Goal: Communication & Community: Participate in discussion

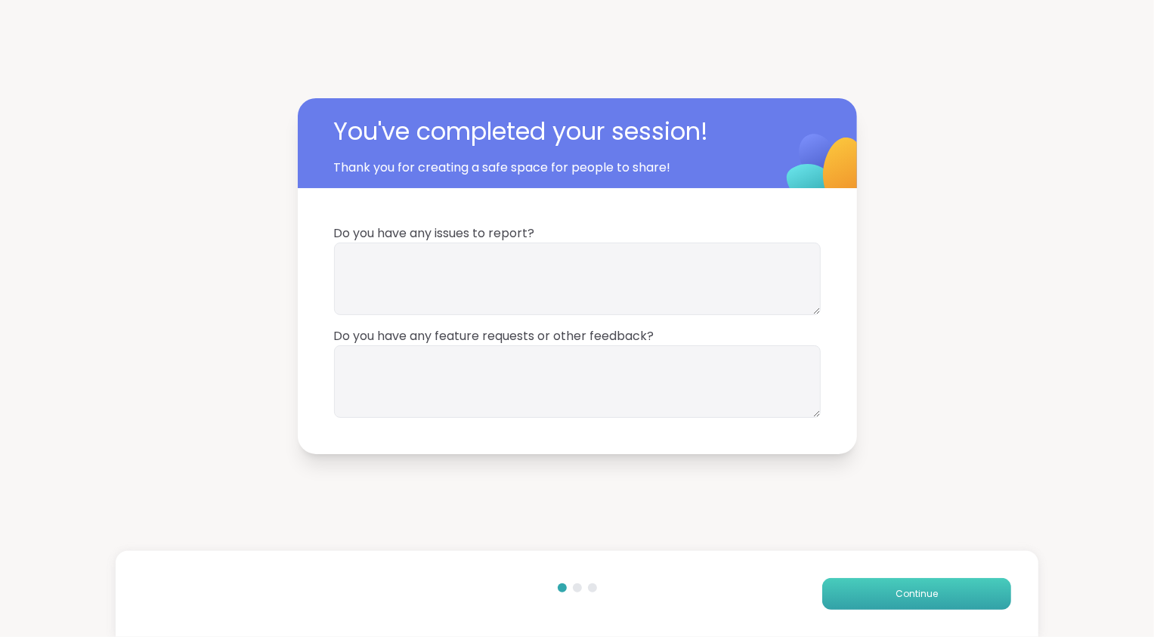
click at [922, 595] on span "Continue" at bounding box center [916, 594] width 42 height 14
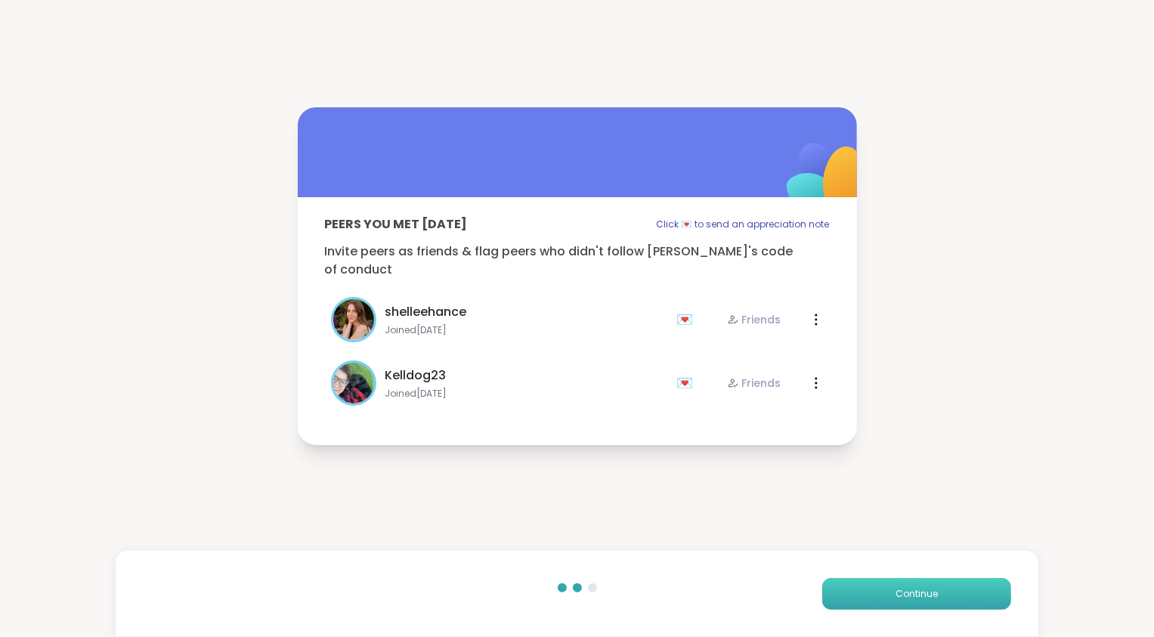
click at [922, 595] on span "Continue" at bounding box center [916, 594] width 42 height 14
click at [922, 595] on button "Continue" at bounding box center [916, 594] width 189 height 32
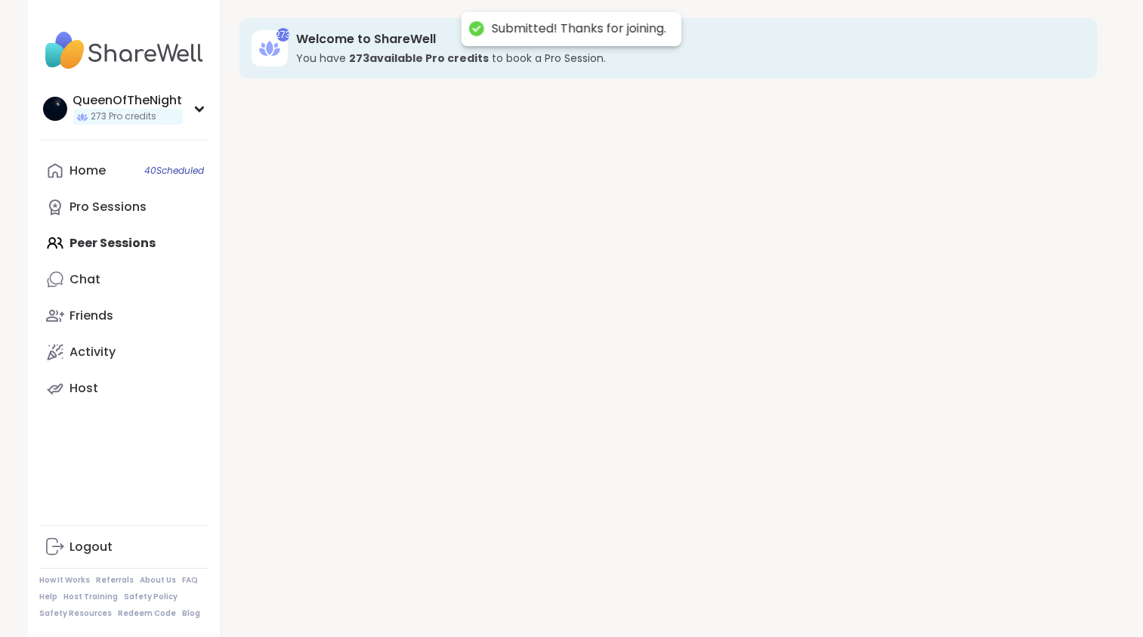
click at [922, 595] on div "273 Welcome to ShareWell You have 273 available Pro credit s to book a Pro Sess…" at bounding box center [668, 318] width 894 height 637
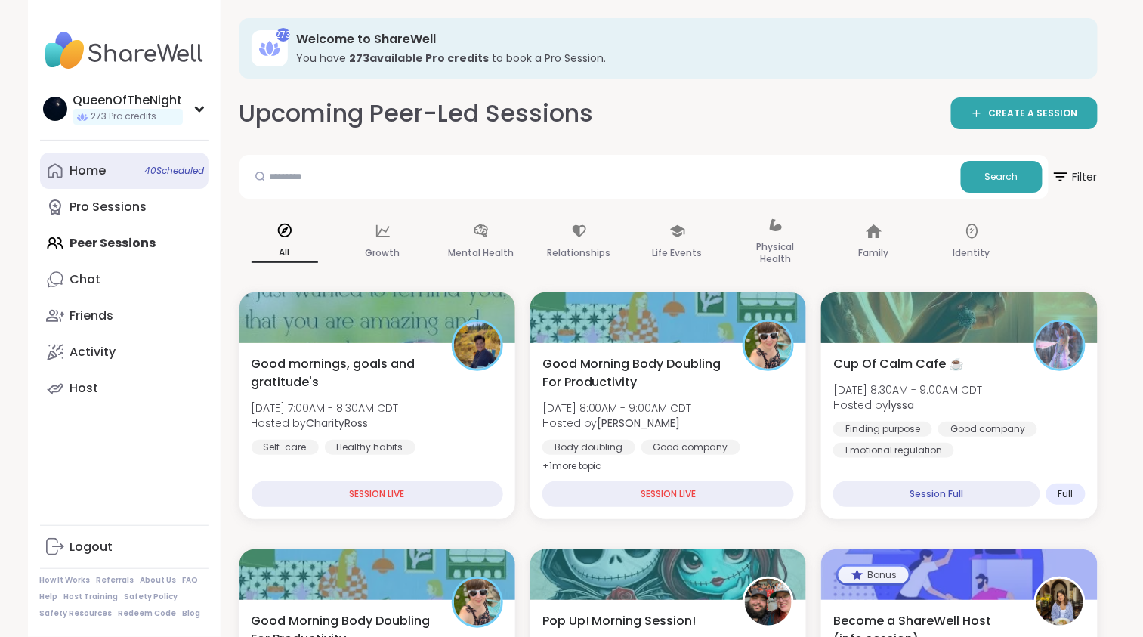
click at [103, 162] on div "Home 40 Scheduled" at bounding box center [88, 170] width 36 height 17
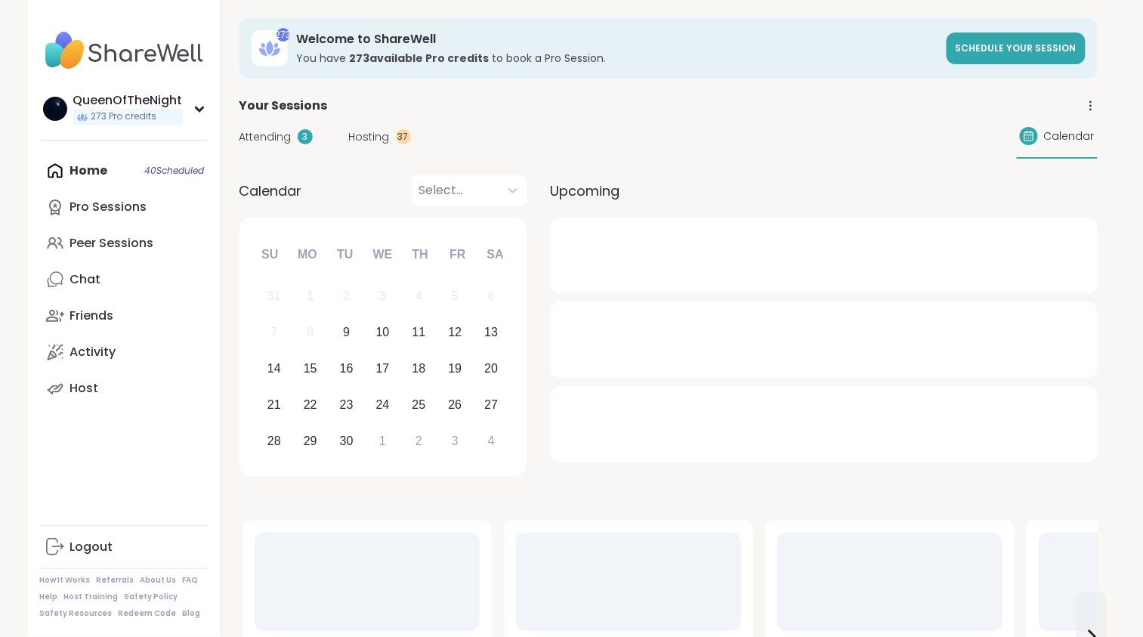
click at [103, 162] on div "Home 40 Scheduled Pro Sessions Peer Sessions Chat Friends Activity Host" at bounding box center [124, 280] width 168 height 254
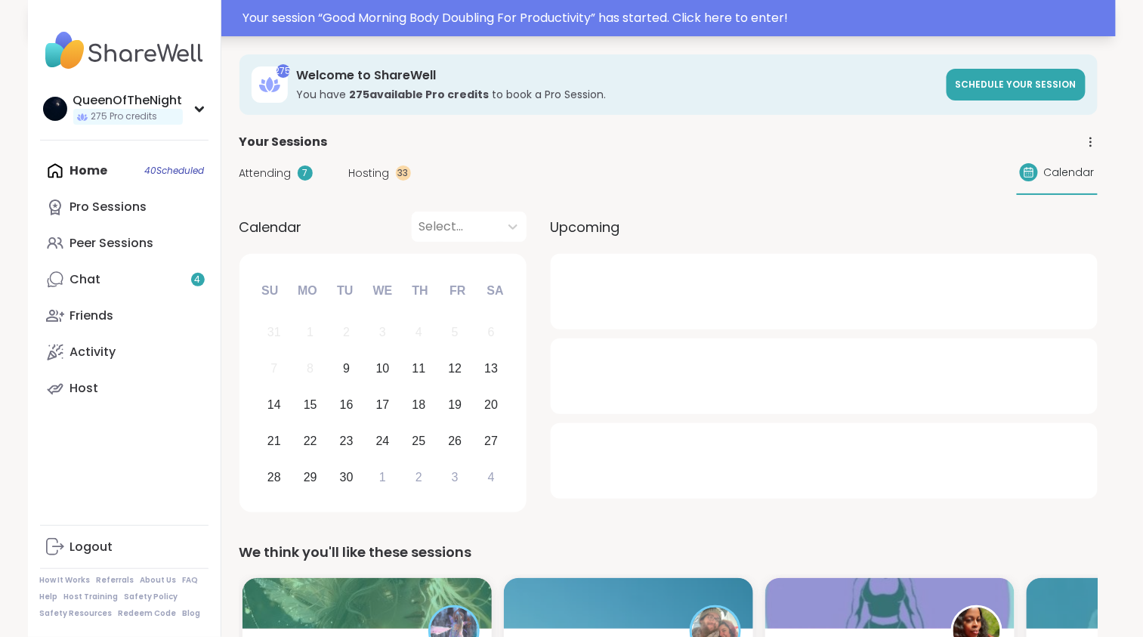
click at [391, 17] on div "Your session “ Good Morning Body Doubling For Productivity ” has started. Click…" at bounding box center [674, 18] width 863 height 18
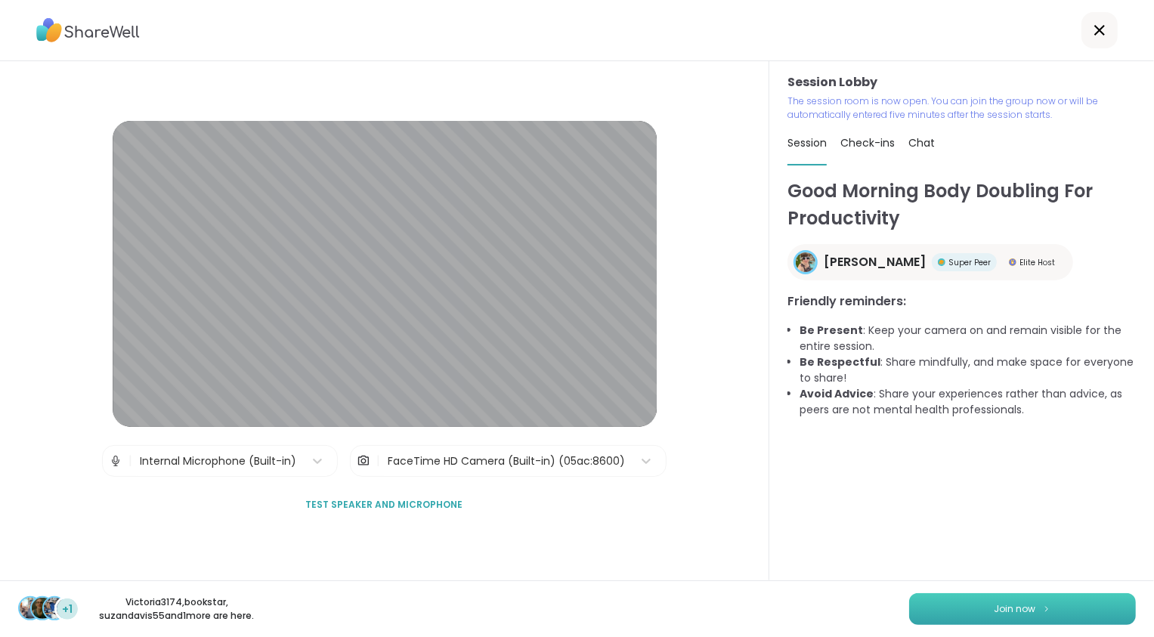
click at [980, 610] on button "Join now" at bounding box center [1022, 609] width 227 height 32
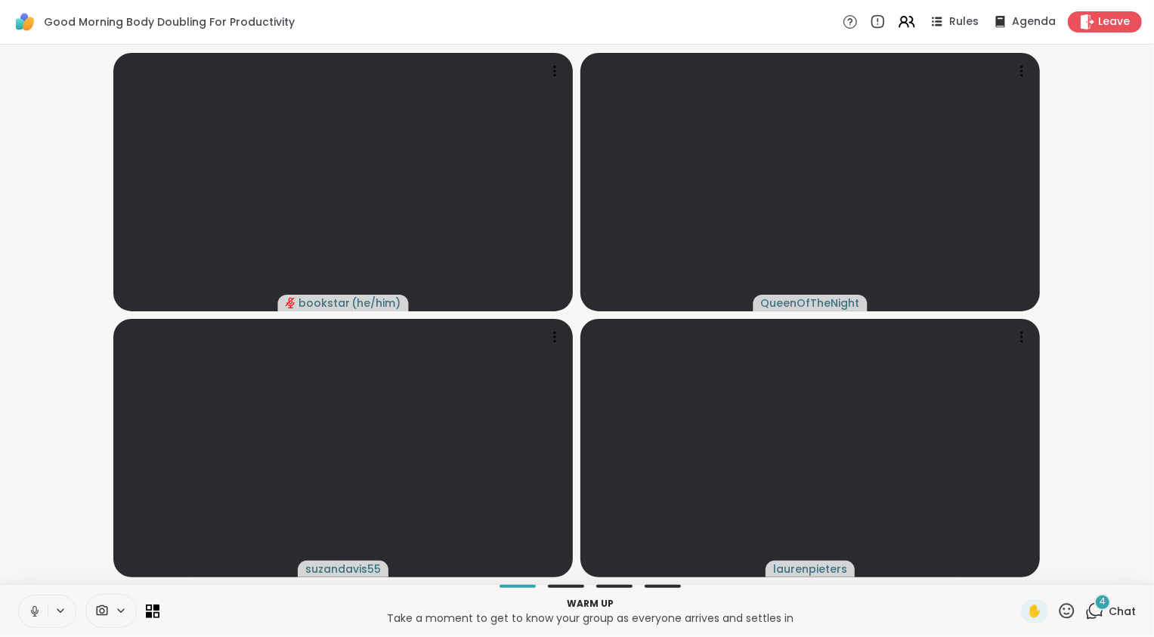
click at [35, 608] on icon at bounding box center [35, 611] width 14 height 14
click at [1086, 608] on icon at bounding box center [1094, 610] width 19 height 19
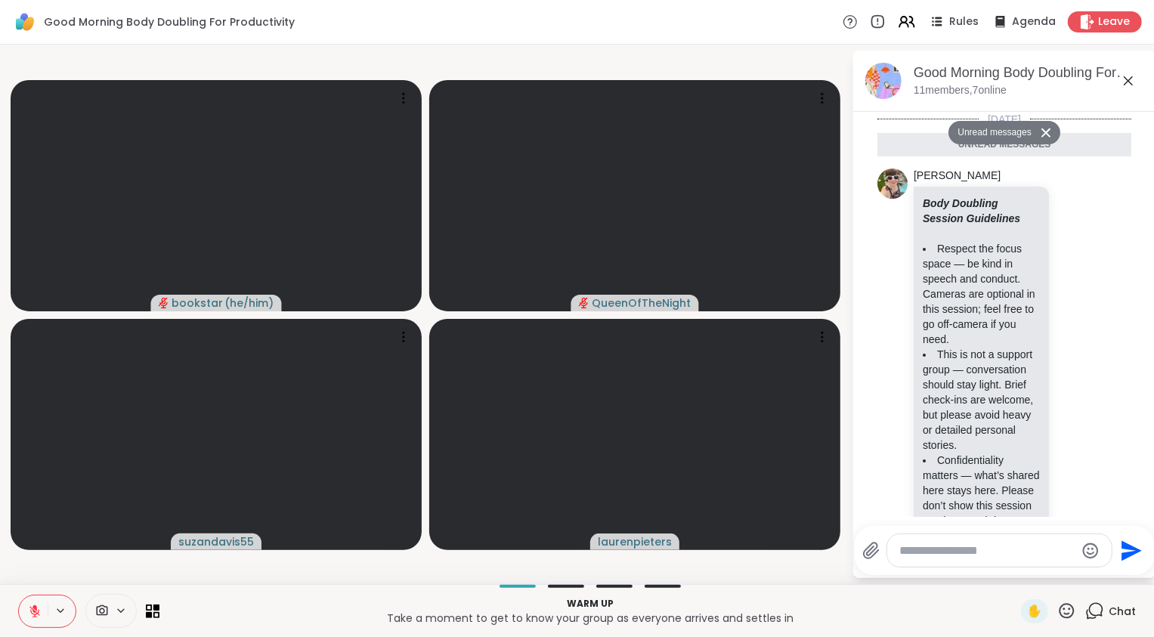
scroll to position [653, 0]
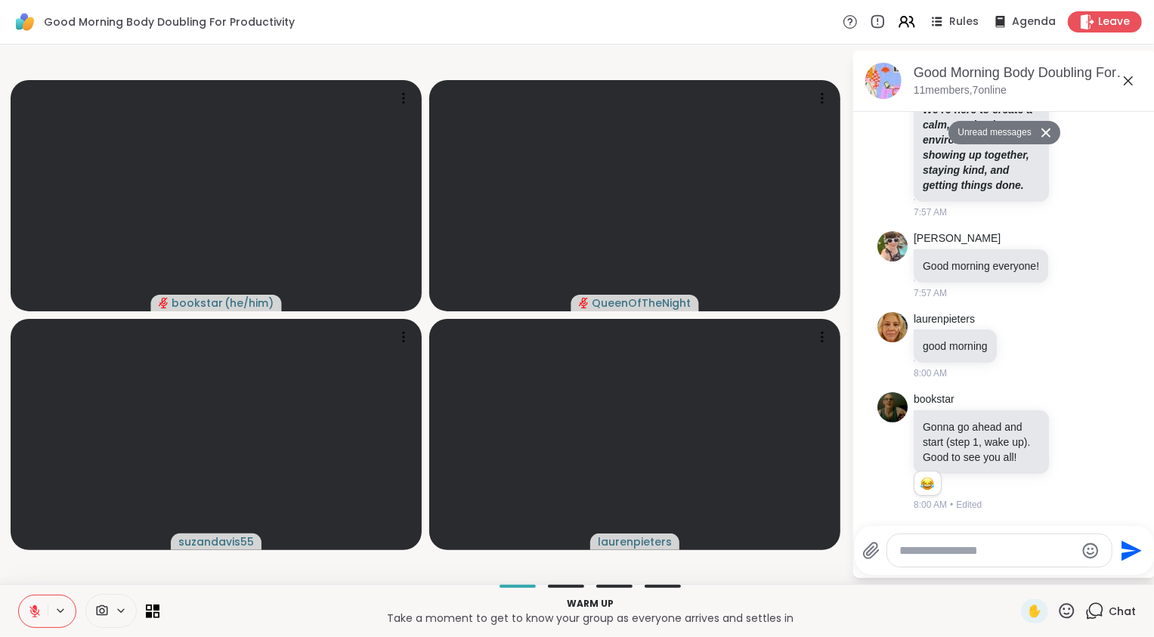
click at [1016, 548] on textarea "Type your message" at bounding box center [987, 550] width 176 height 15
type textarea "*********"
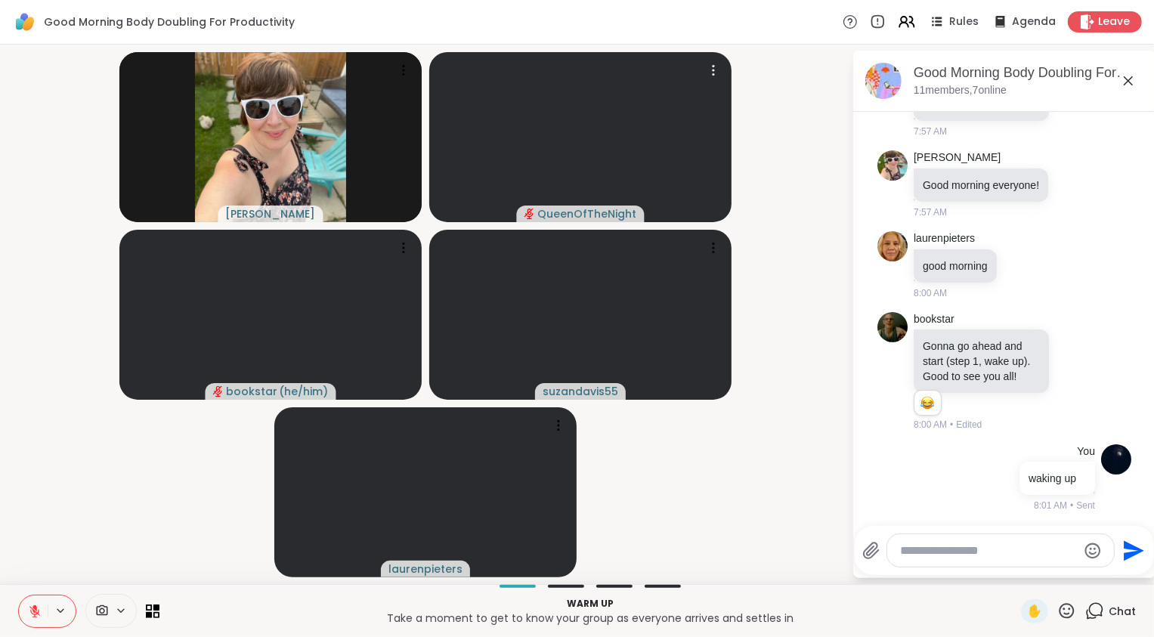
click at [678, 72] on video at bounding box center [580, 137] width 302 height 170
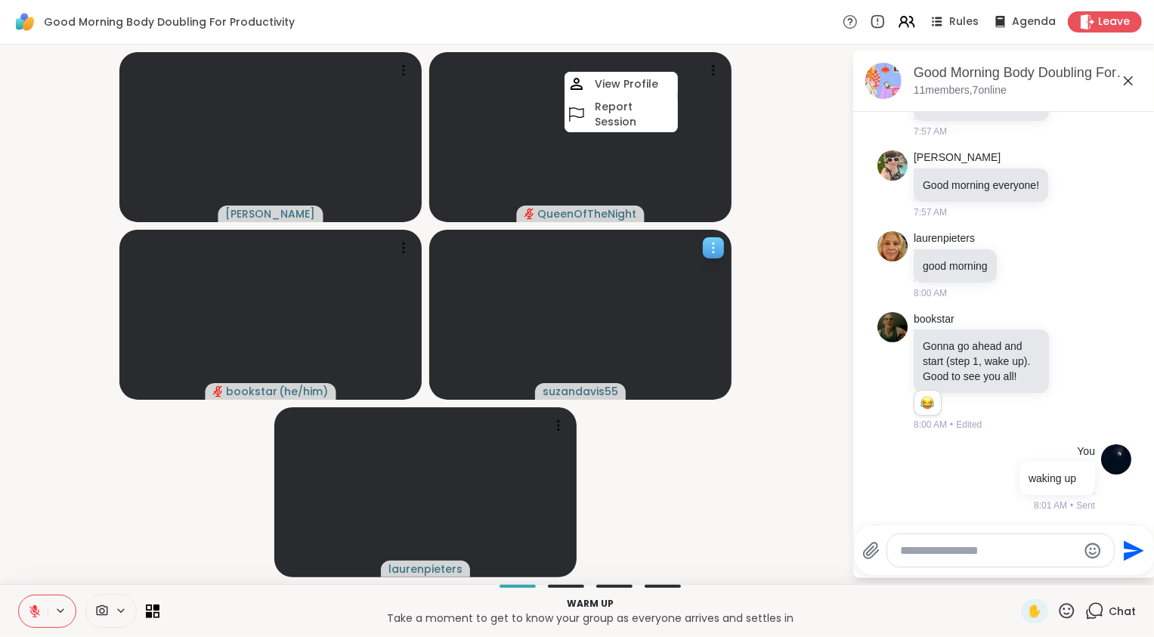
click at [723, 363] on video at bounding box center [580, 315] width 302 height 170
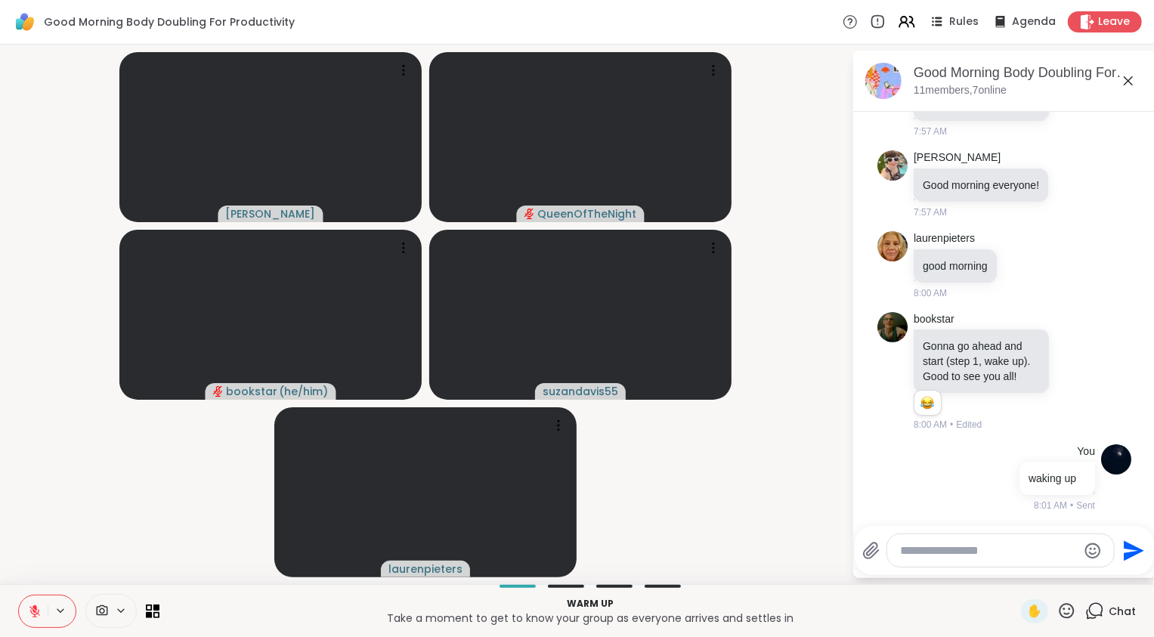
click at [675, 473] on video-player-container "Adrienne_QueenOfTheDawn QueenOfTheNight bookstar ( he/him ) suzandavis55 lauren…" at bounding box center [425, 314] width 833 height 527
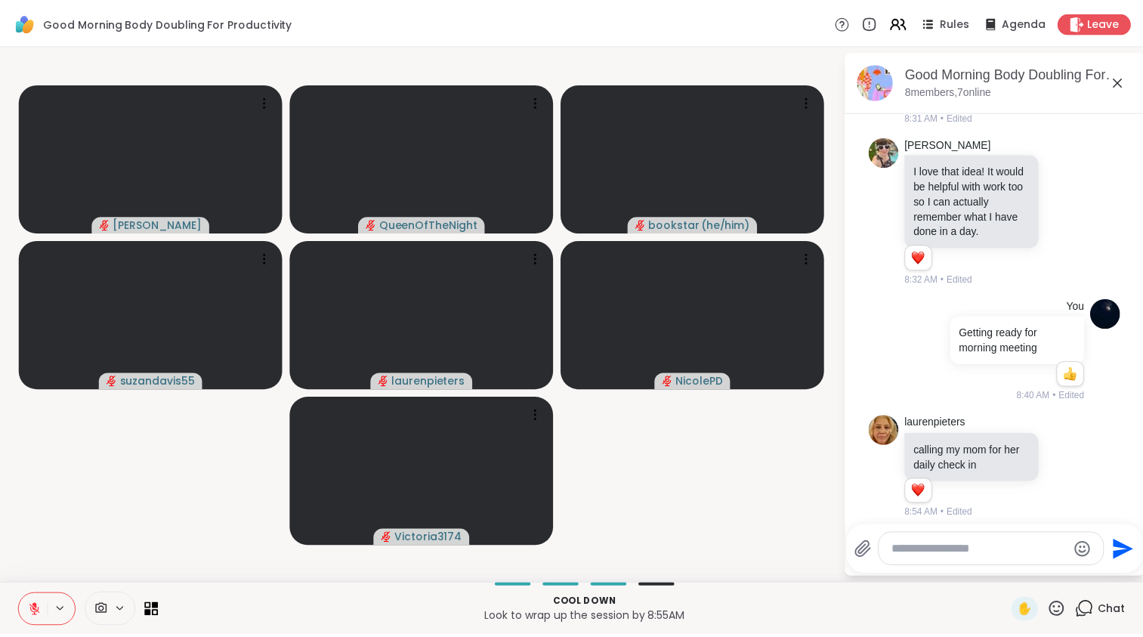
scroll to position [1839, 0]
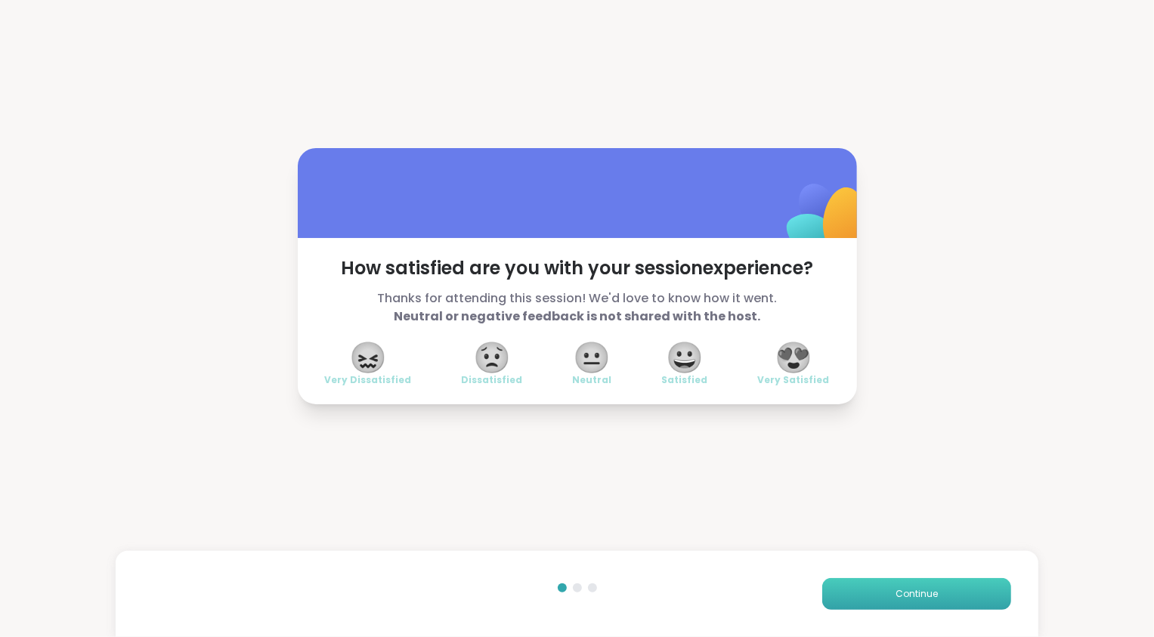
click at [939, 596] on button "Continue" at bounding box center [916, 594] width 189 height 32
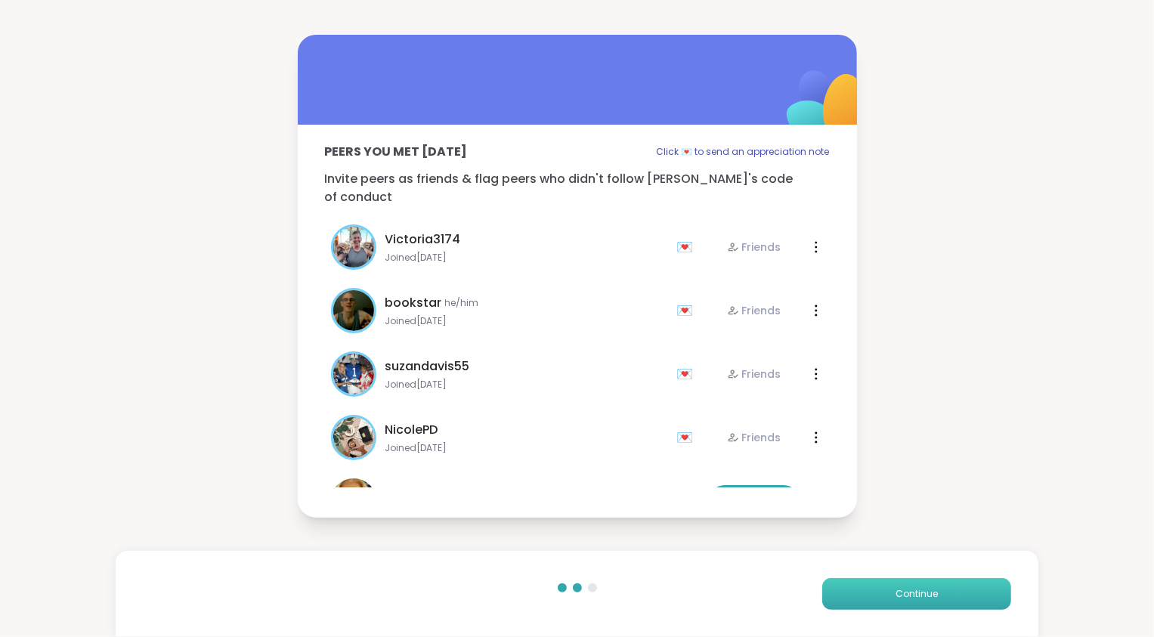
click at [939, 596] on button "Continue" at bounding box center [916, 594] width 189 height 32
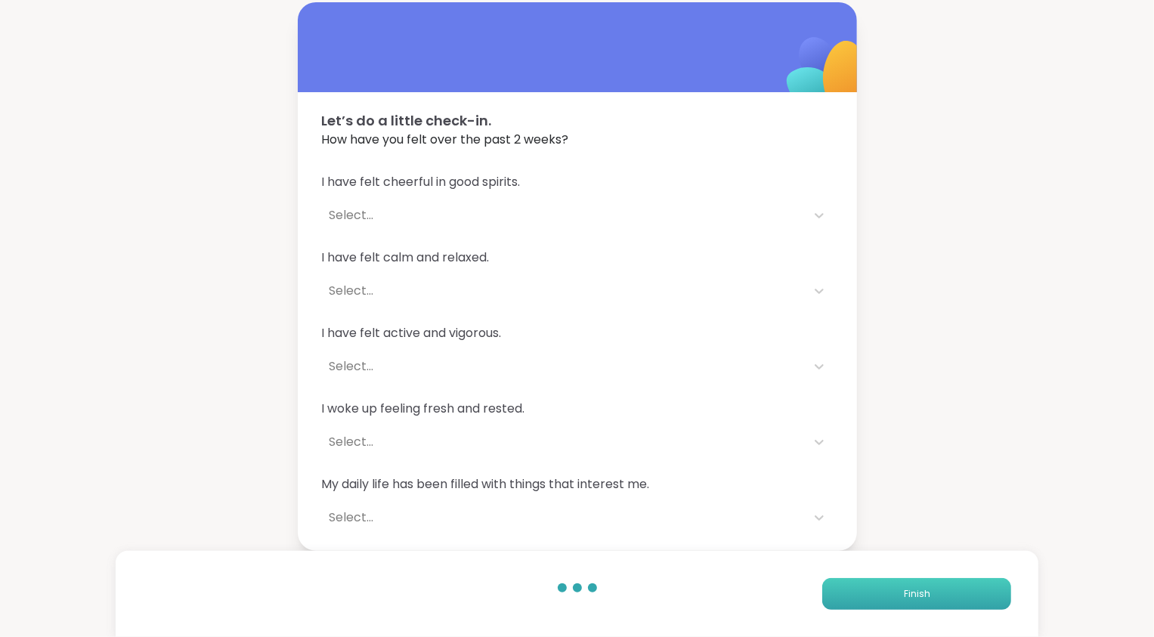
click at [939, 596] on button "Finish" at bounding box center [916, 594] width 189 height 32
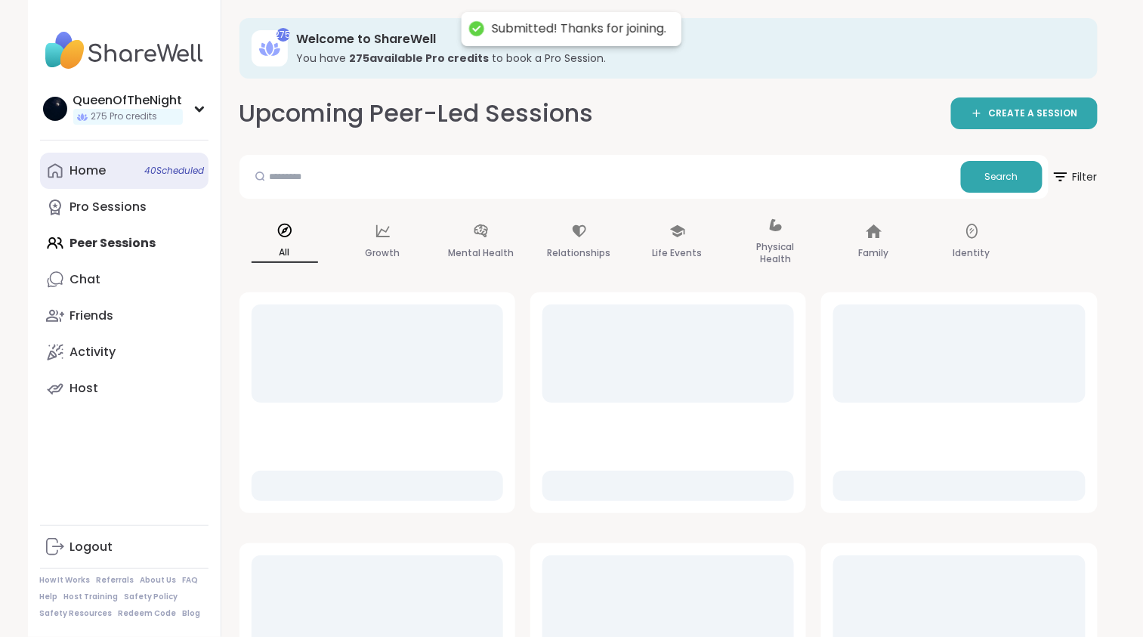
click at [131, 168] on link "Home 40 Scheduled" at bounding box center [124, 171] width 168 height 36
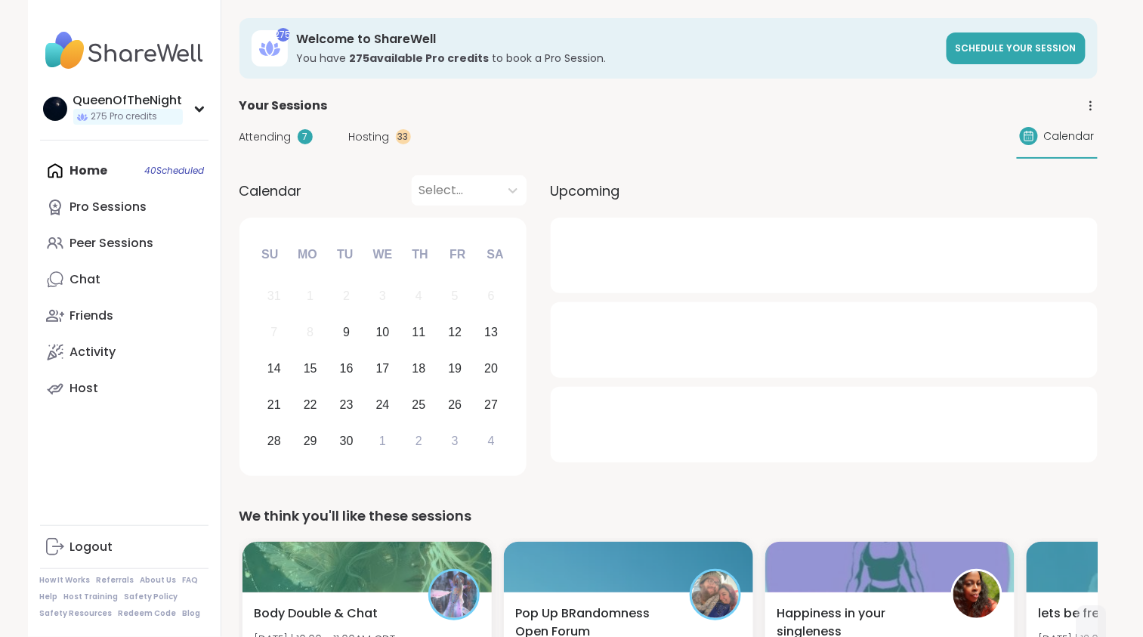
click at [363, 136] on span "Hosting" at bounding box center [369, 137] width 41 height 16
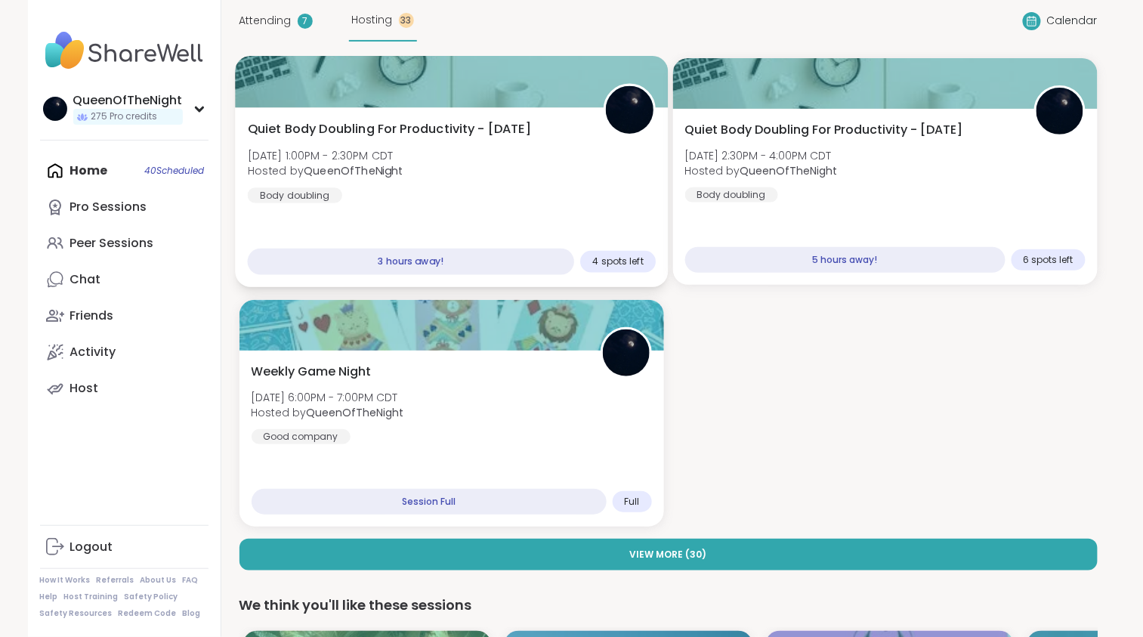
scroll to position [111, 0]
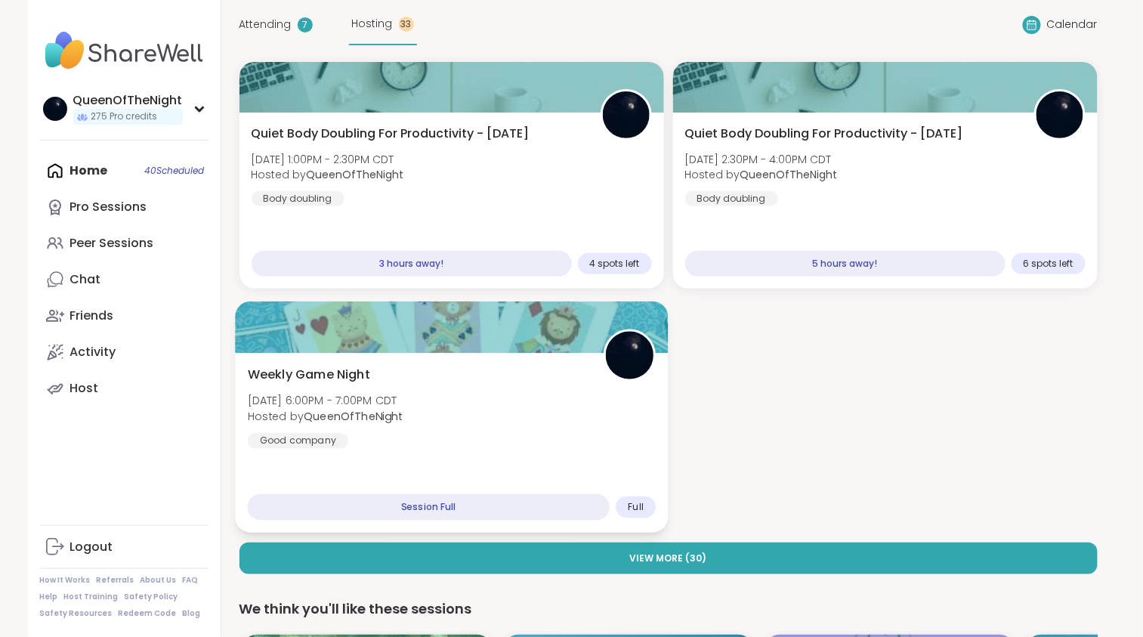
click at [504, 384] on div "Weekly Game Night Tue, Sep 09 | 6:00PM - 7:00PM CDT Hosted by QueenOfTheNight G…" at bounding box center [451, 407] width 409 height 83
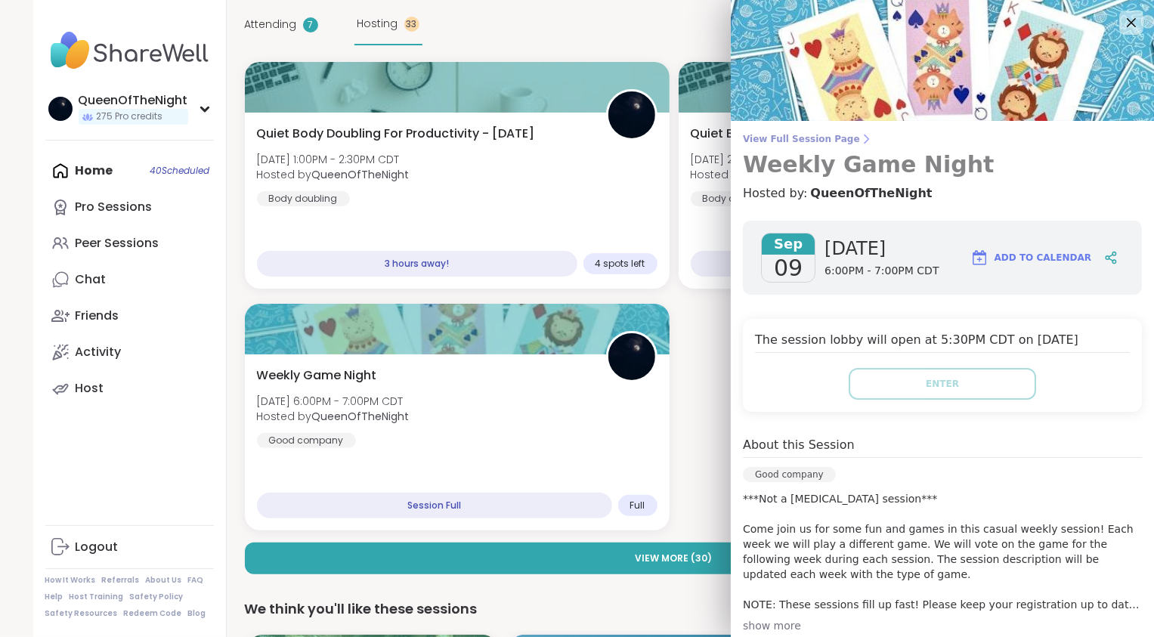
click at [794, 140] on span "View Full Session Page" at bounding box center [942, 139] width 399 height 12
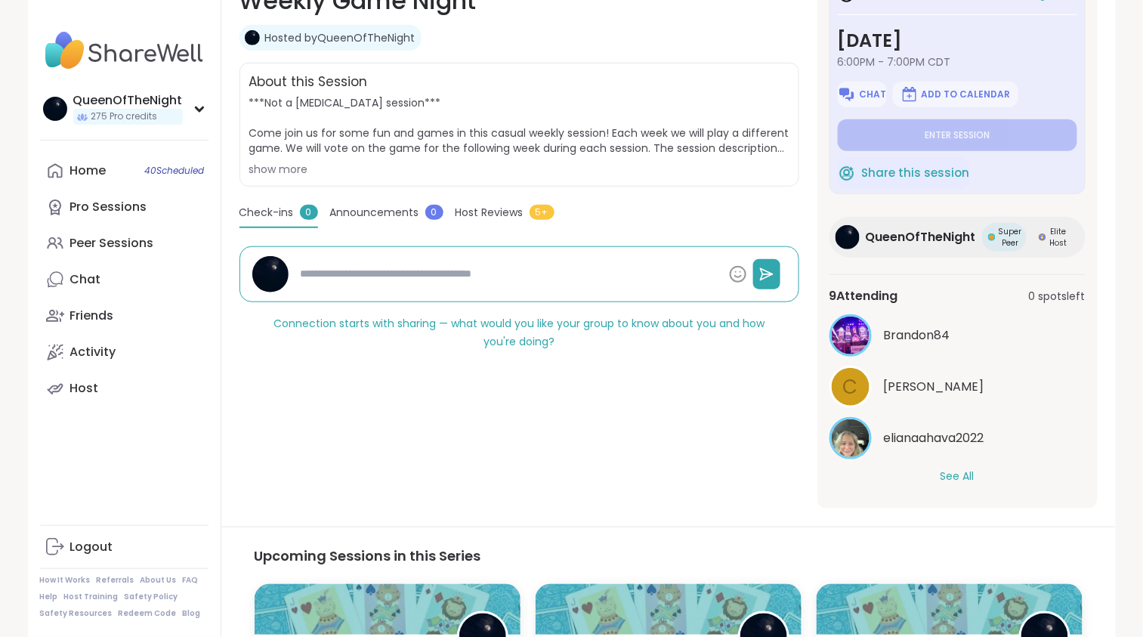
scroll to position [256, 0]
click at [957, 476] on button "See All" at bounding box center [958, 476] width 34 height 16
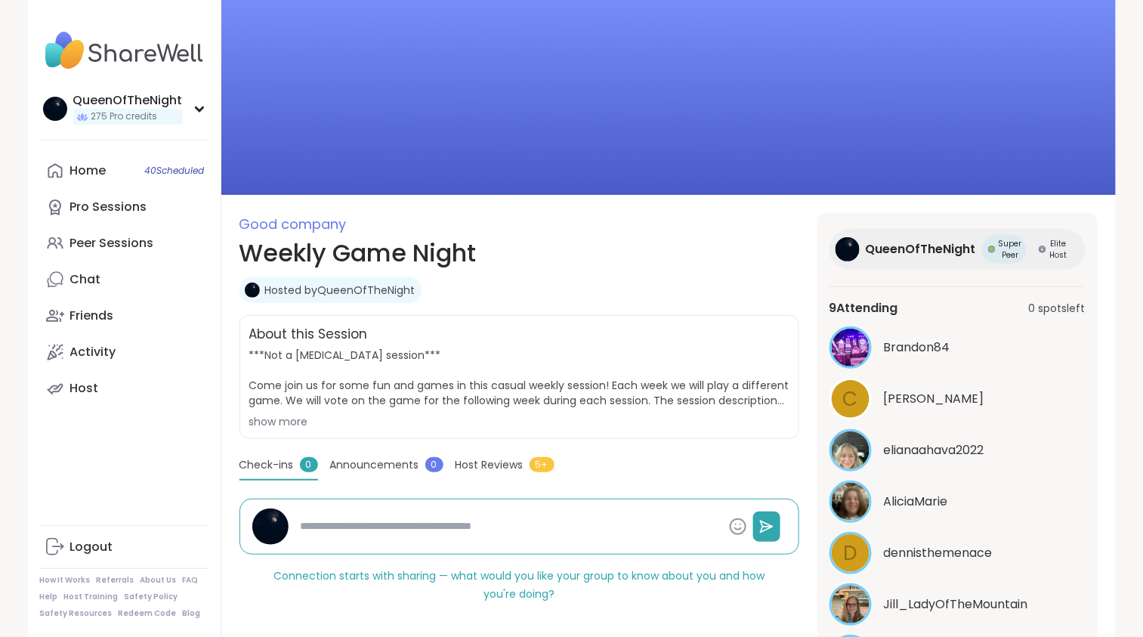
scroll to position [0, 0]
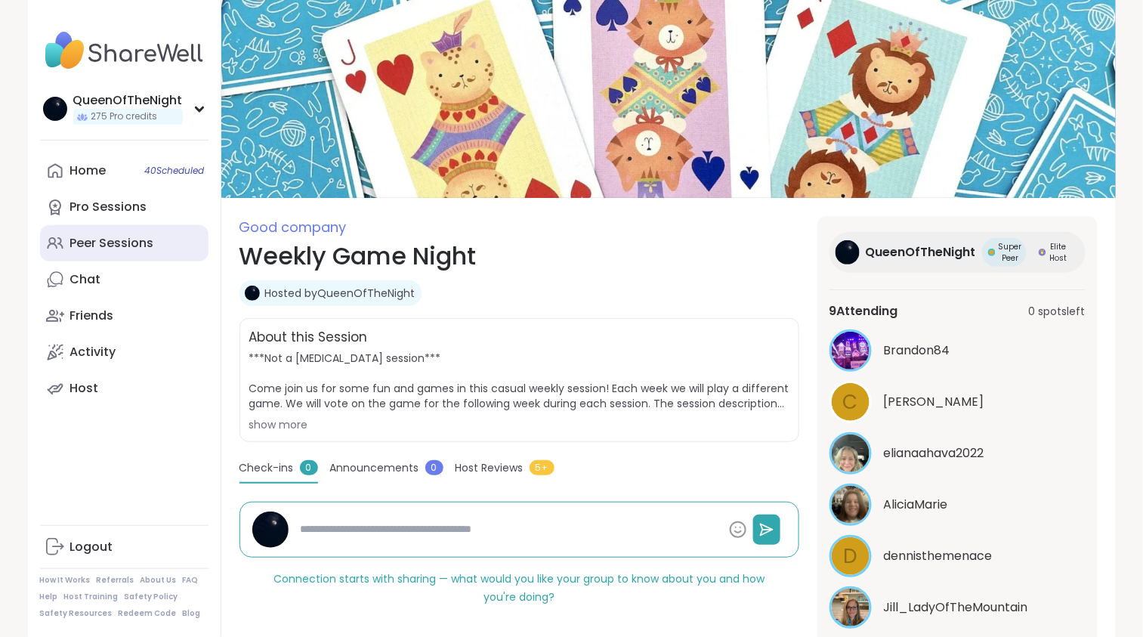
click at [124, 239] on div "Peer Sessions" at bounding box center [112, 243] width 84 height 17
type textarea "*"
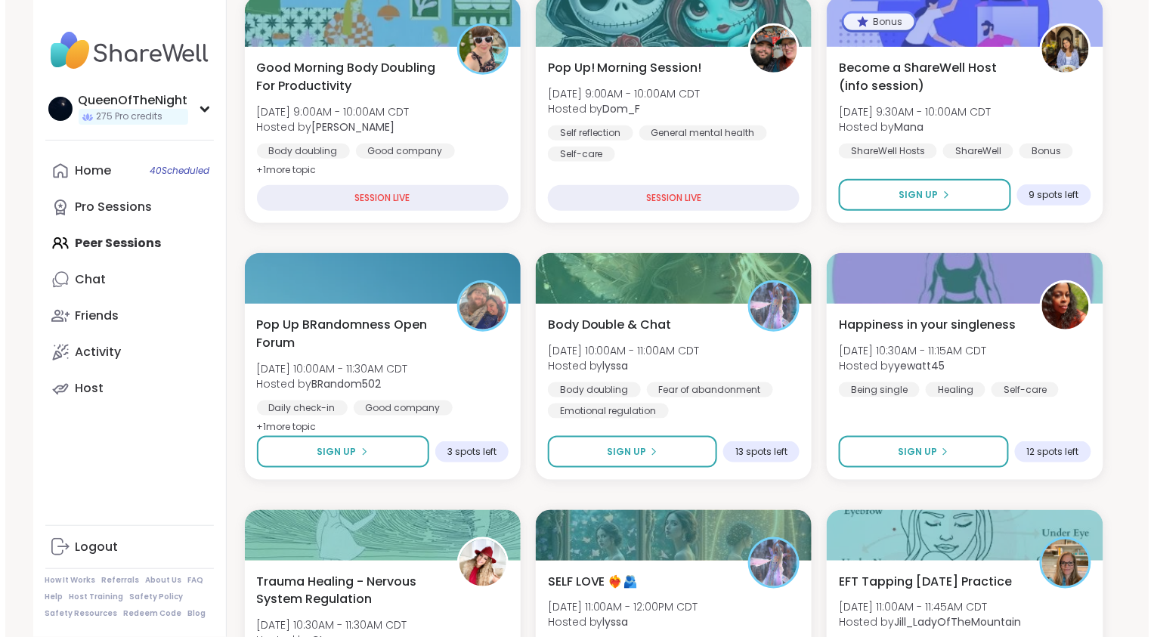
scroll to position [298, 0]
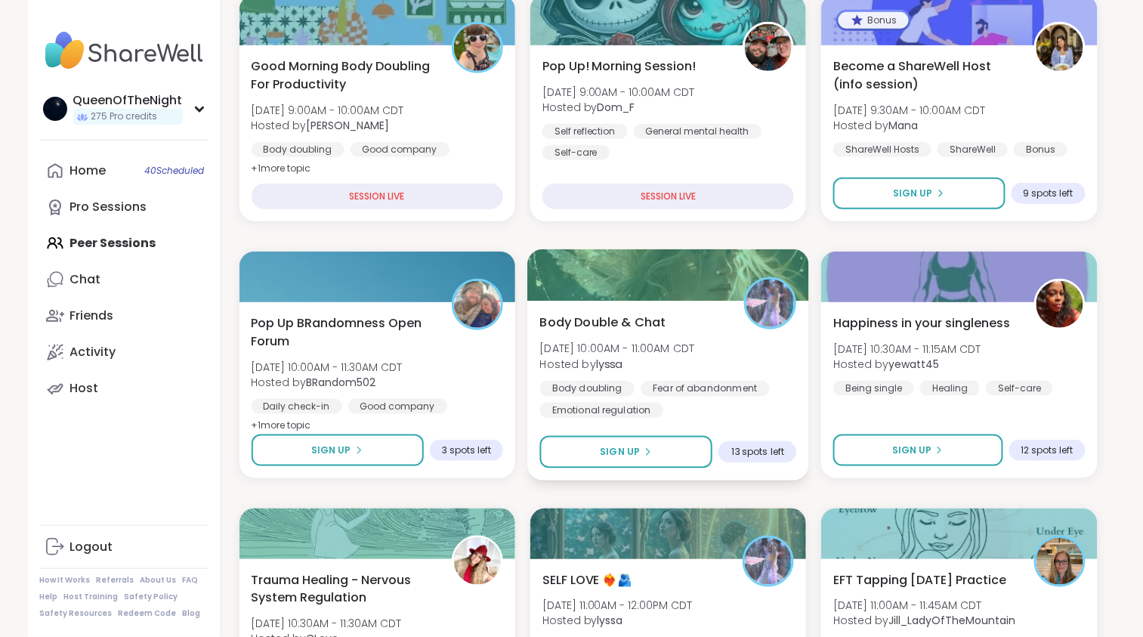
click at [692, 329] on div "Body Double & Chat Tue, Sep 09 | 10:00AM - 11:00AM CDT Hosted by lyssa Body dou…" at bounding box center [667, 365] width 257 height 105
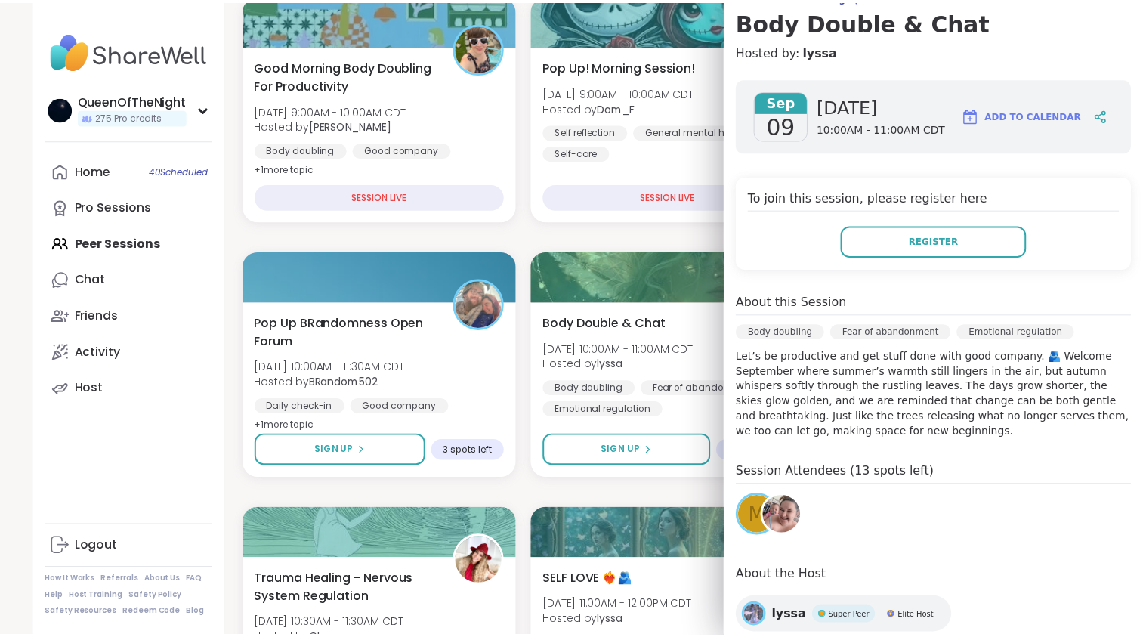
scroll to position [0, 0]
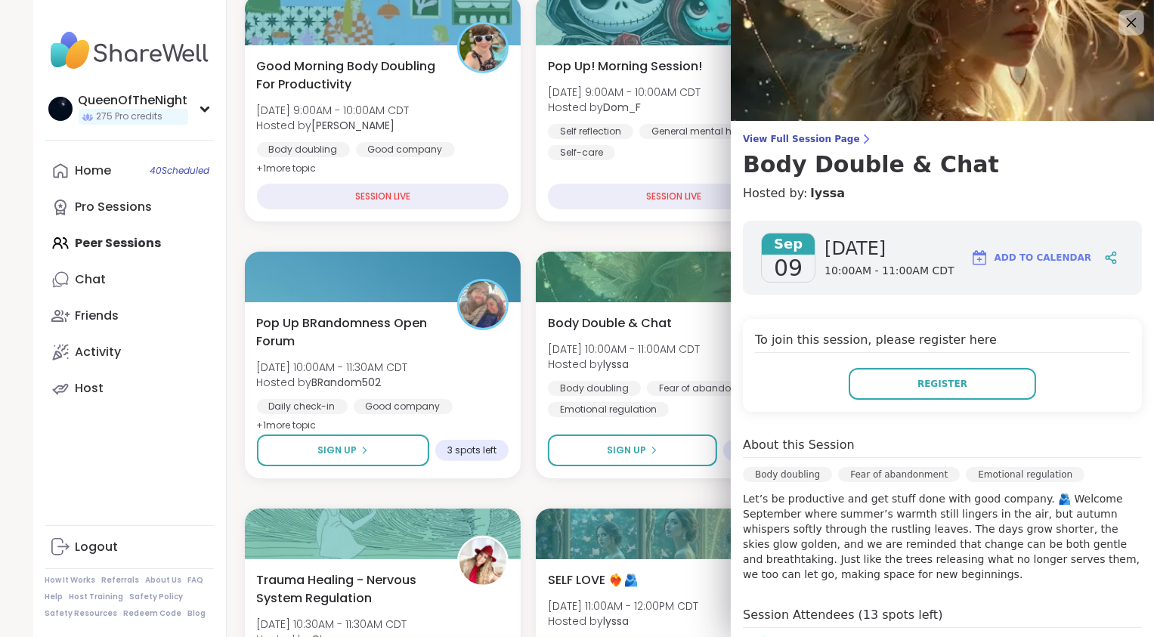
click at [1121, 26] on icon at bounding box center [1130, 22] width 19 height 19
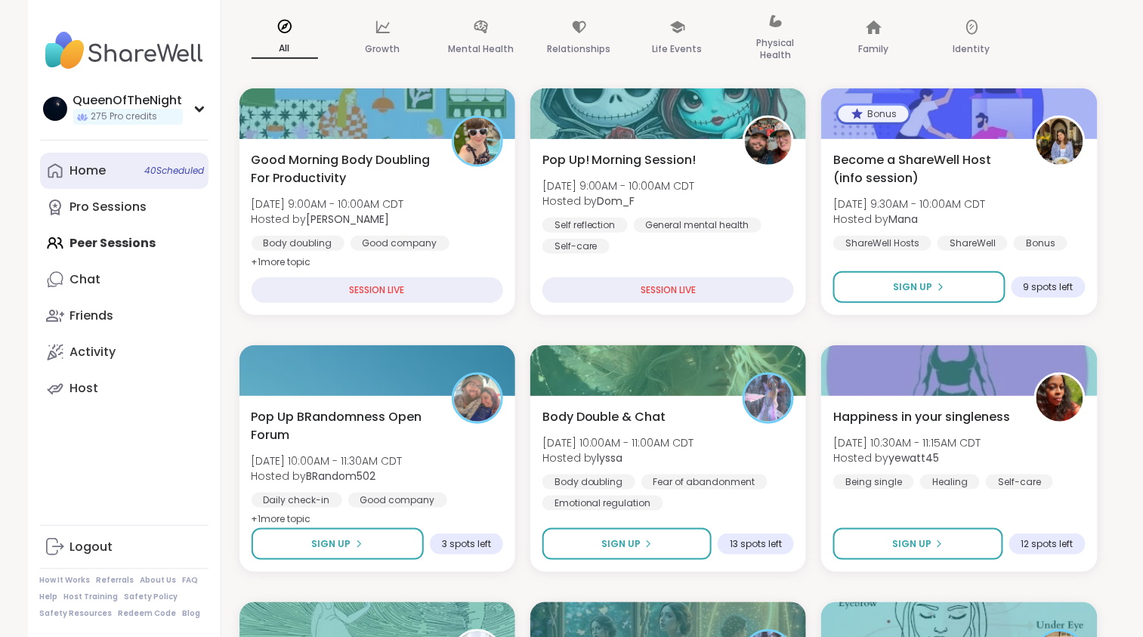
scroll to position [201, 0]
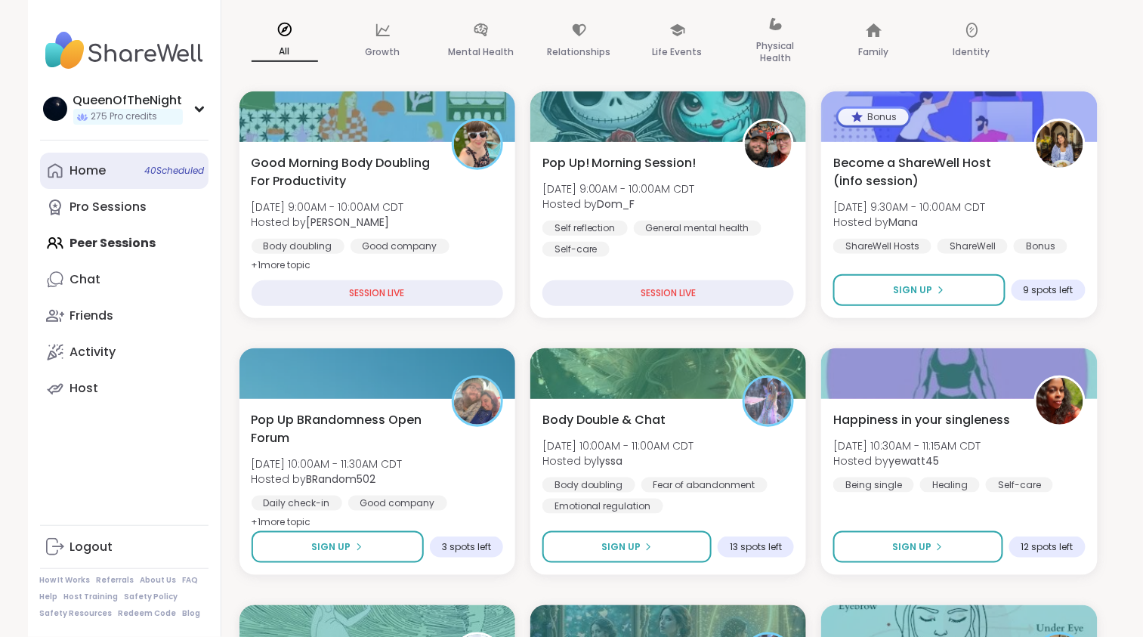
click at [121, 156] on link "Home 40 Scheduled" at bounding box center [124, 171] width 168 height 36
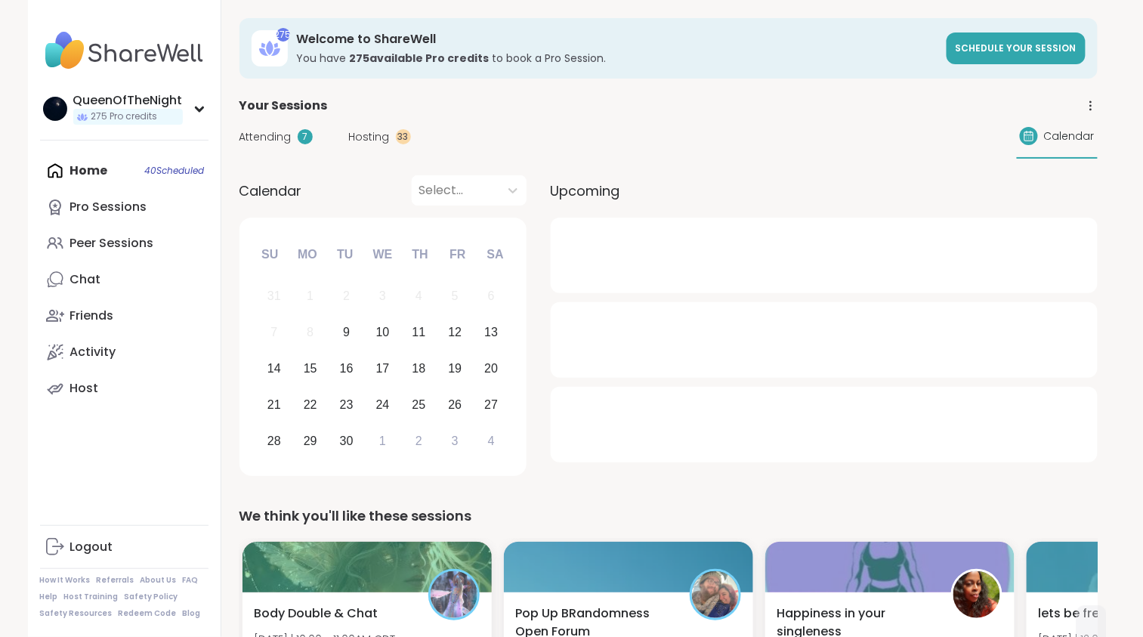
click at [364, 137] on span "Hosting" at bounding box center [369, 137] width 41 height 16
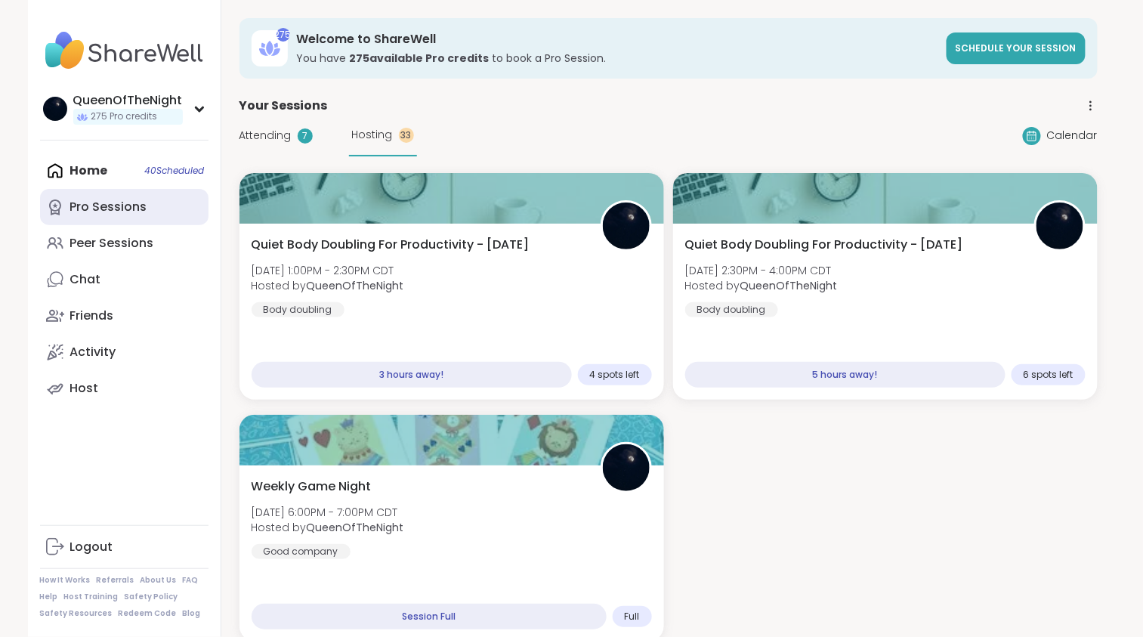
click at [124, 208] on div "Pro Sessions" at bounding box center [108, 207] width 77 height 17
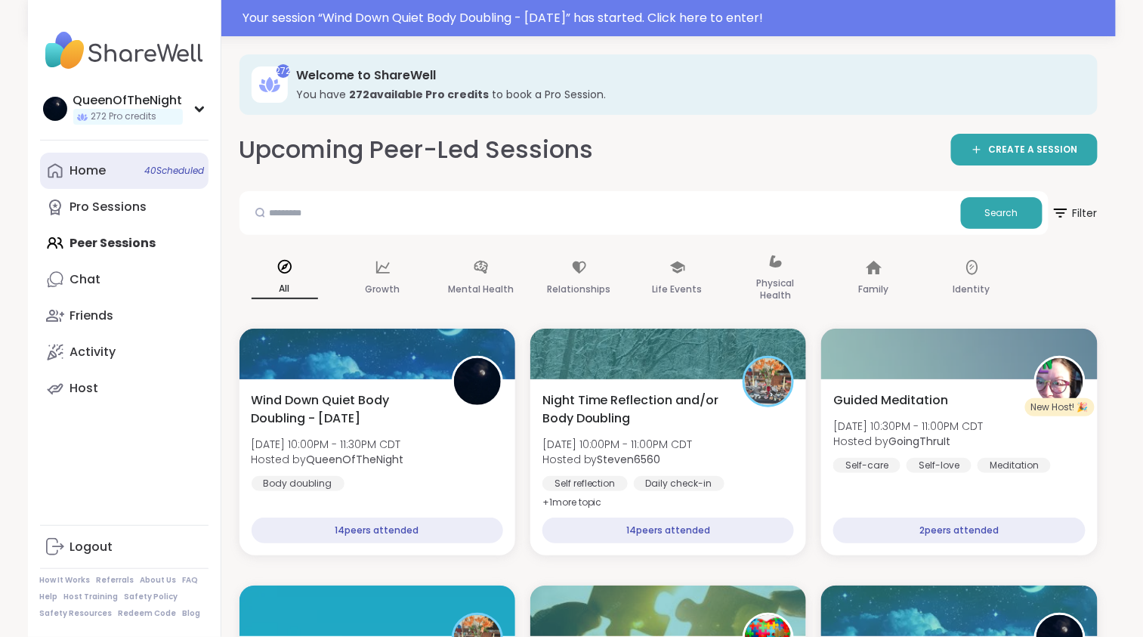
click at [121, 178] on link "Home 40 Scheduled" at bounding box center [124, 171] width 168 height 36
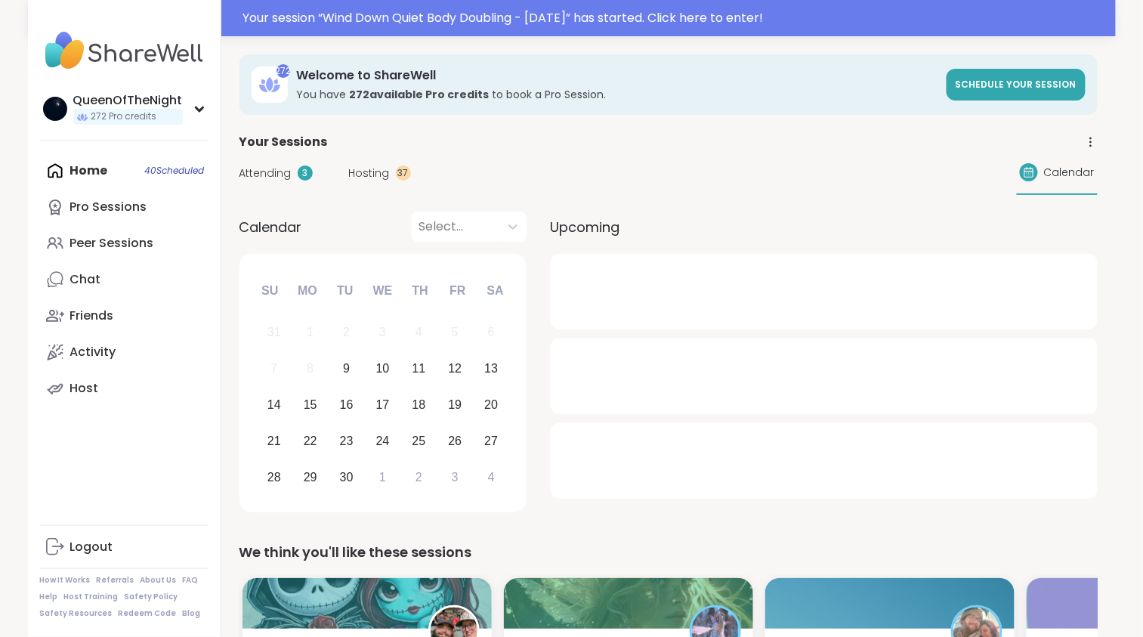
click at [279, 172] on span "Attending" at bounding box center [265, 173] width 52 height 16
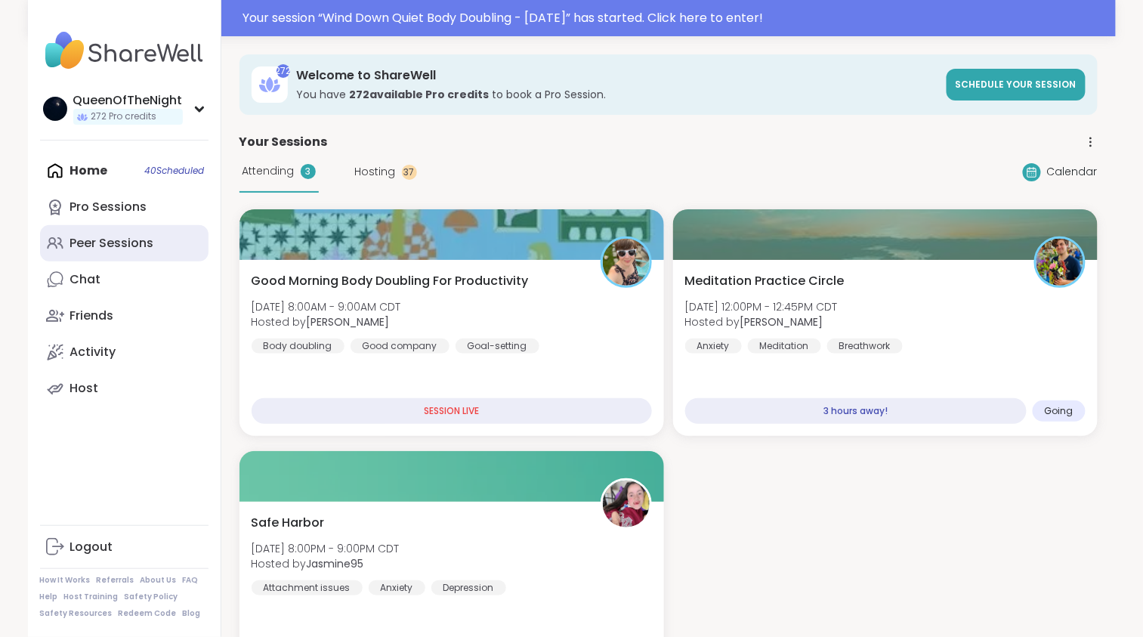
click at [152, 242] on div "Peer Sessions" at bounding box center [112, 243] width 84 height 17
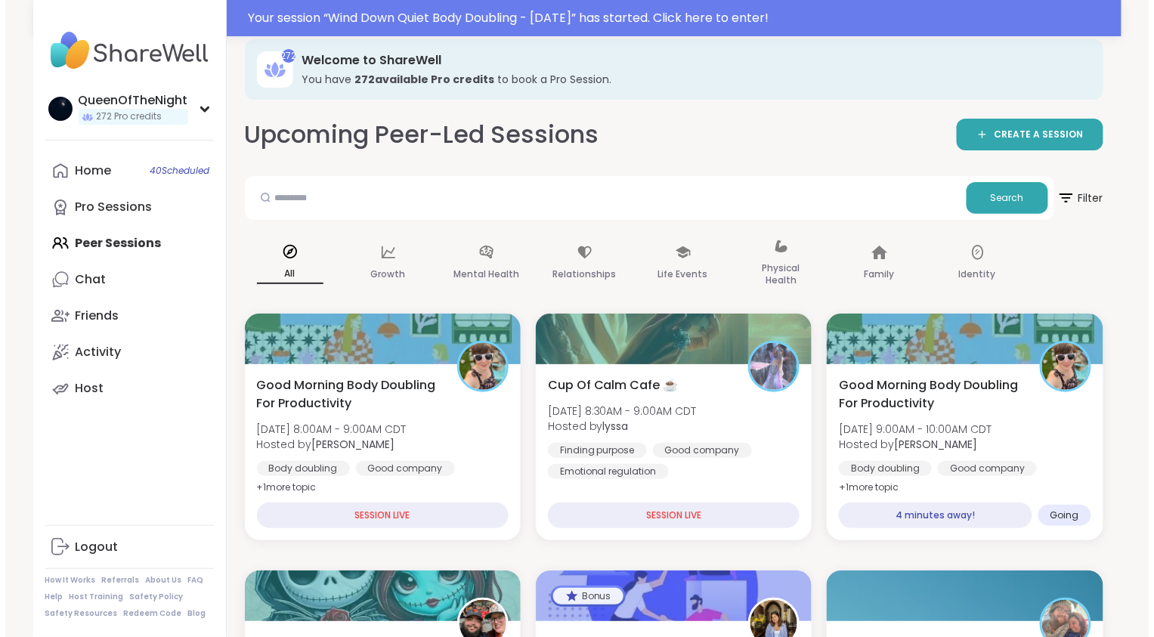
scroll to position [15, 0]
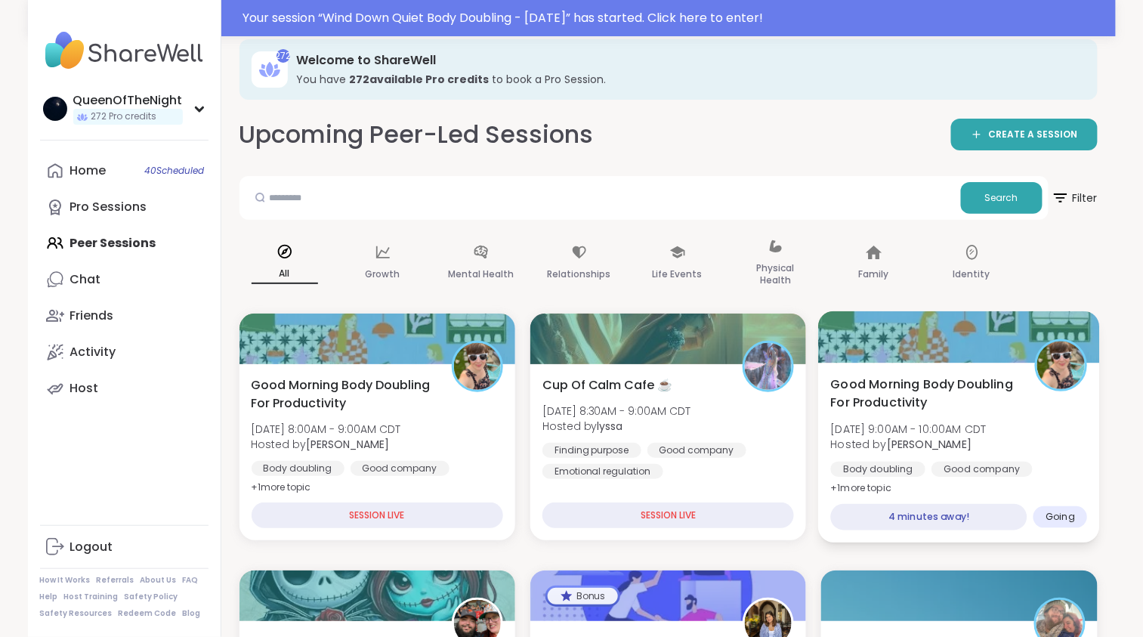
click at [886, 440] on span "Hosted by Adrienne_QueenOfTheDawn" at bounding box center [909, 444] width 156 height 15
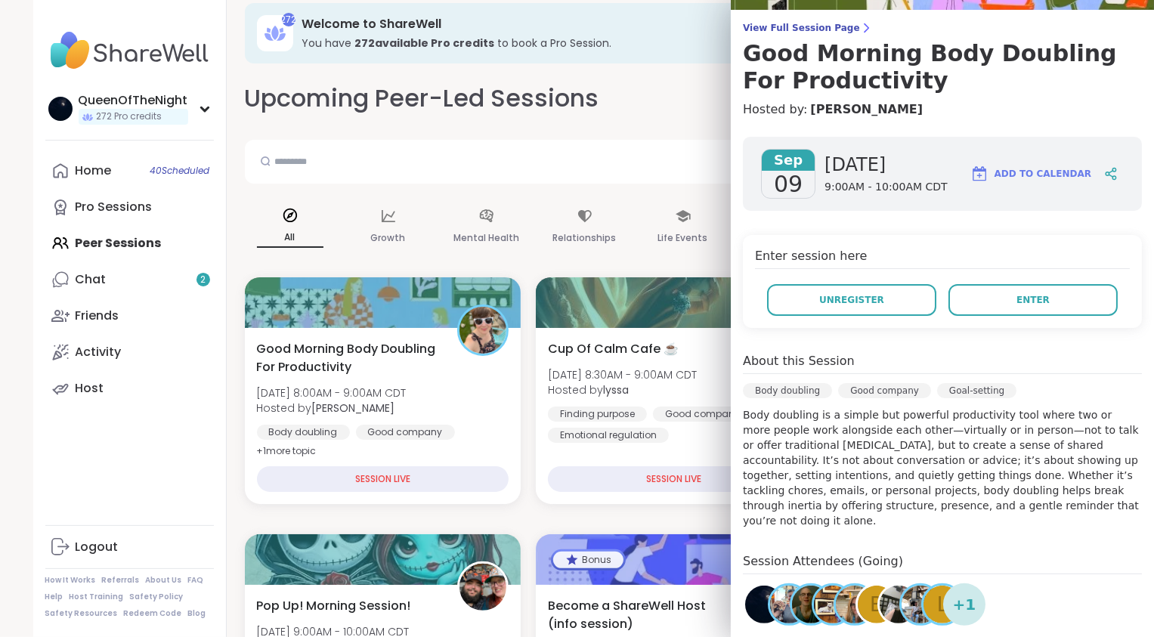
scroll to position [0, 0]
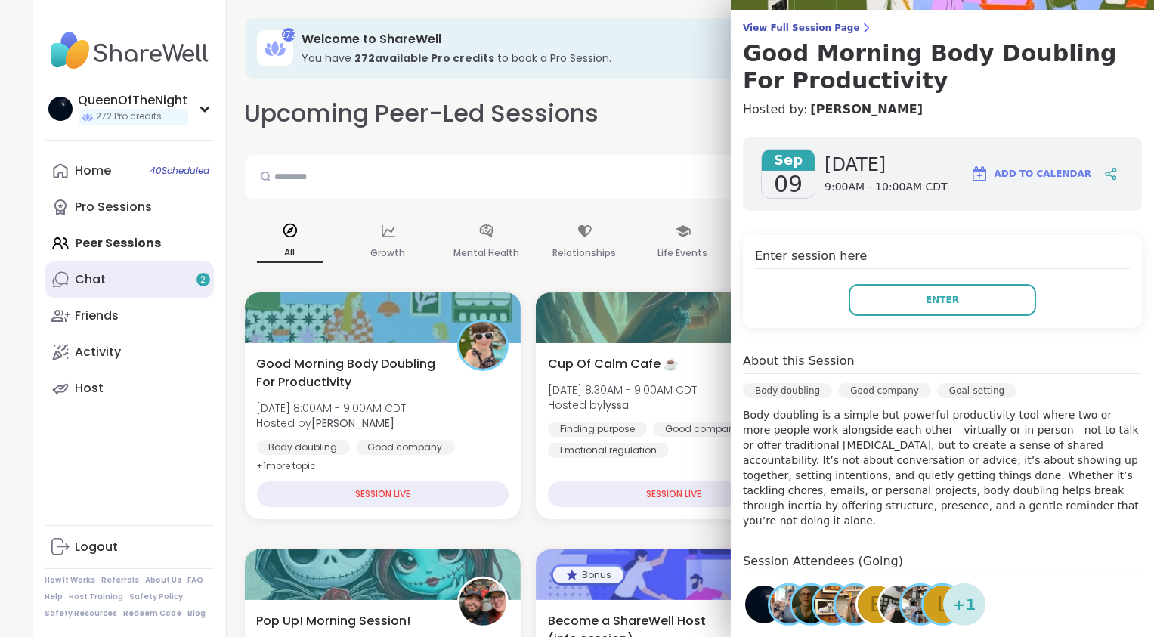
click at [133, 277] on link "Chat 2" at bounding box center [129, 279] width 168 height 36
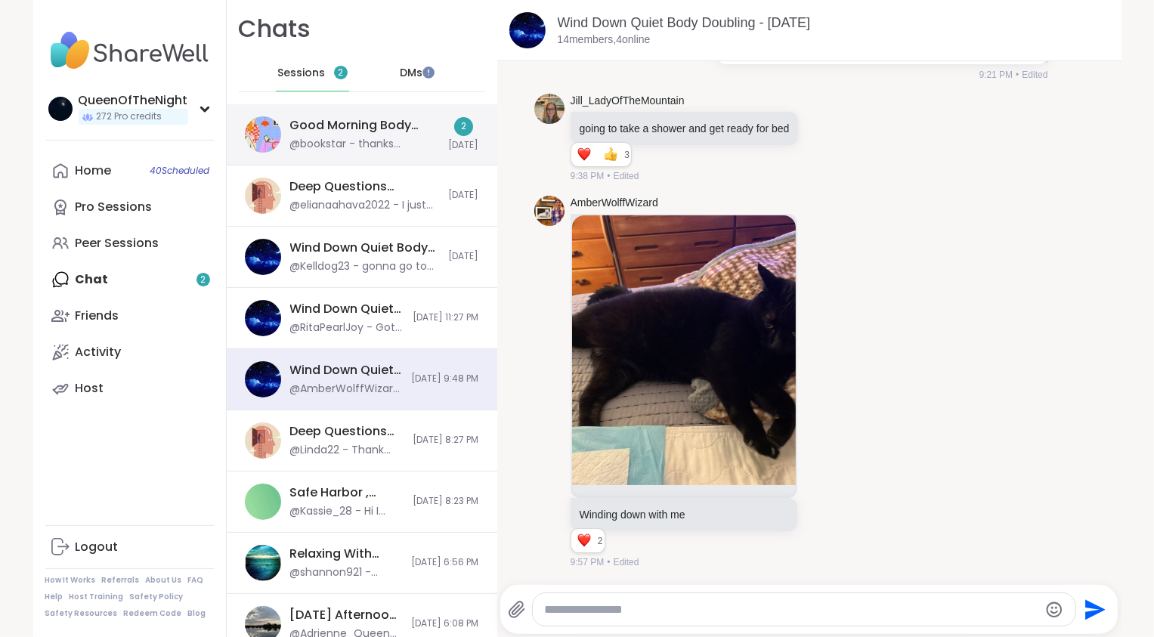
click at [431, 135] on div "Good Morning Body Doubling For Productivity, Sep 09 @bookstar - thanks everyone…" at bounding box center [362, 134] width 270 height 61
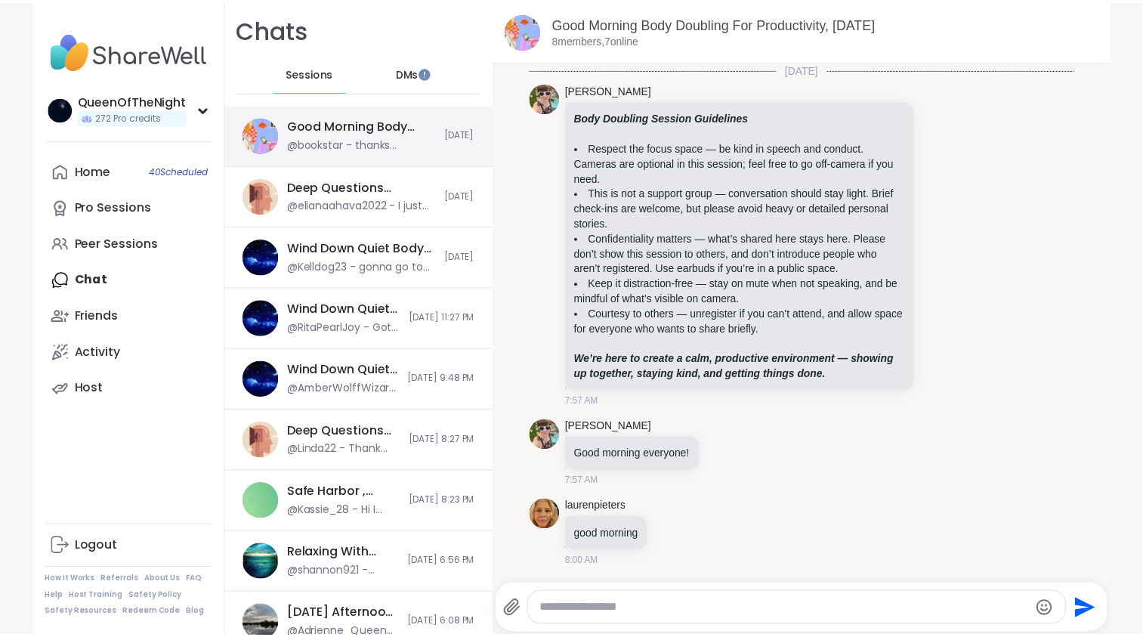
scroll to position [1293, 0]
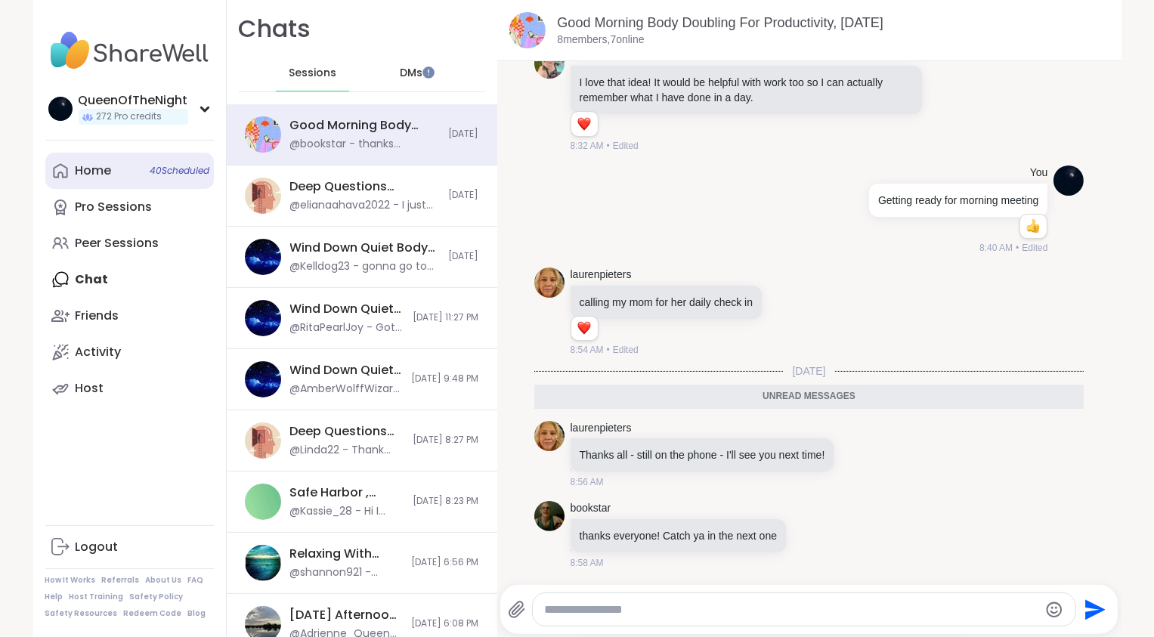
click at [133, 167] on link "Home 40 Scheduled" at bounding box center [129, 171] width 168 height 36
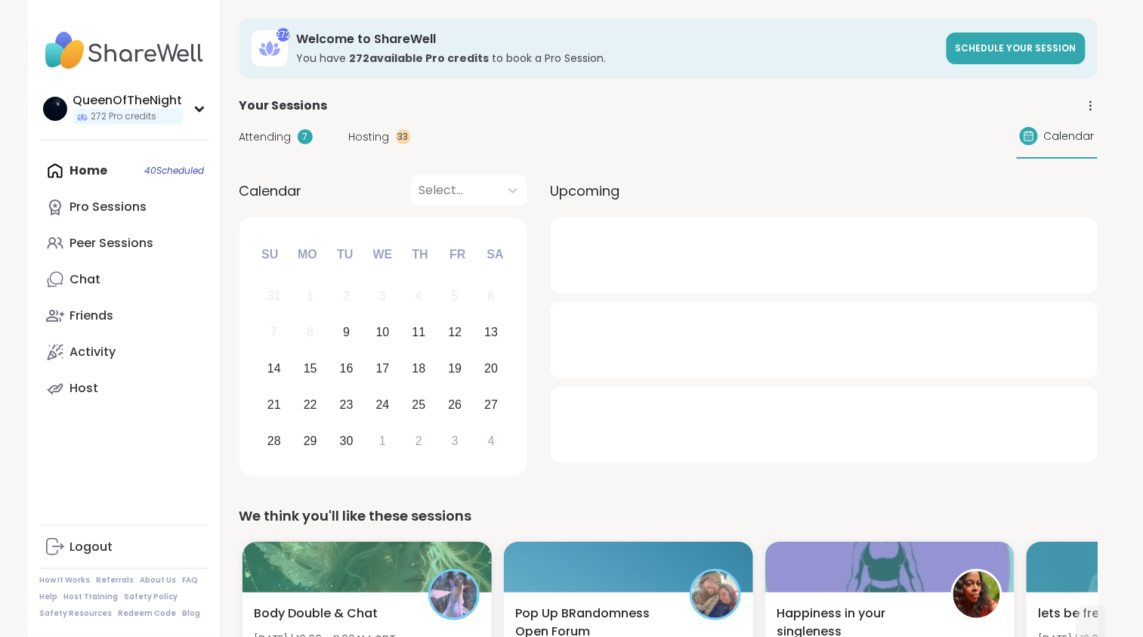
click at [372, 129] on span "Hosting" at bounding box center [369, 137] width 41 height 16
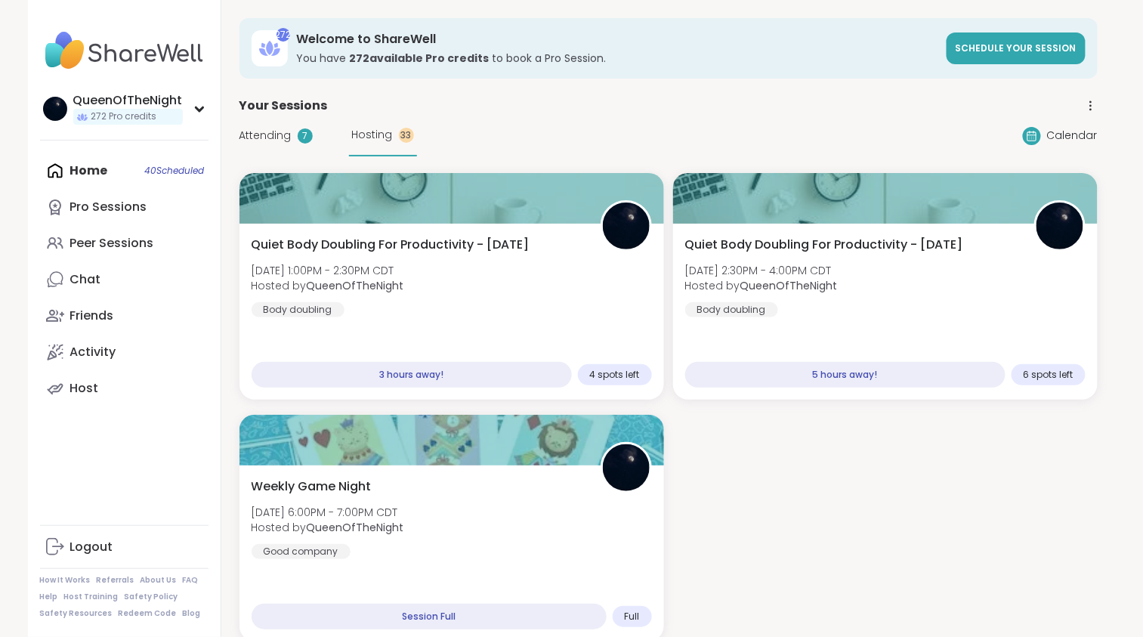
click at [276, 137] on span "Attending" at bounding box center [265, 136] width 52 height 16
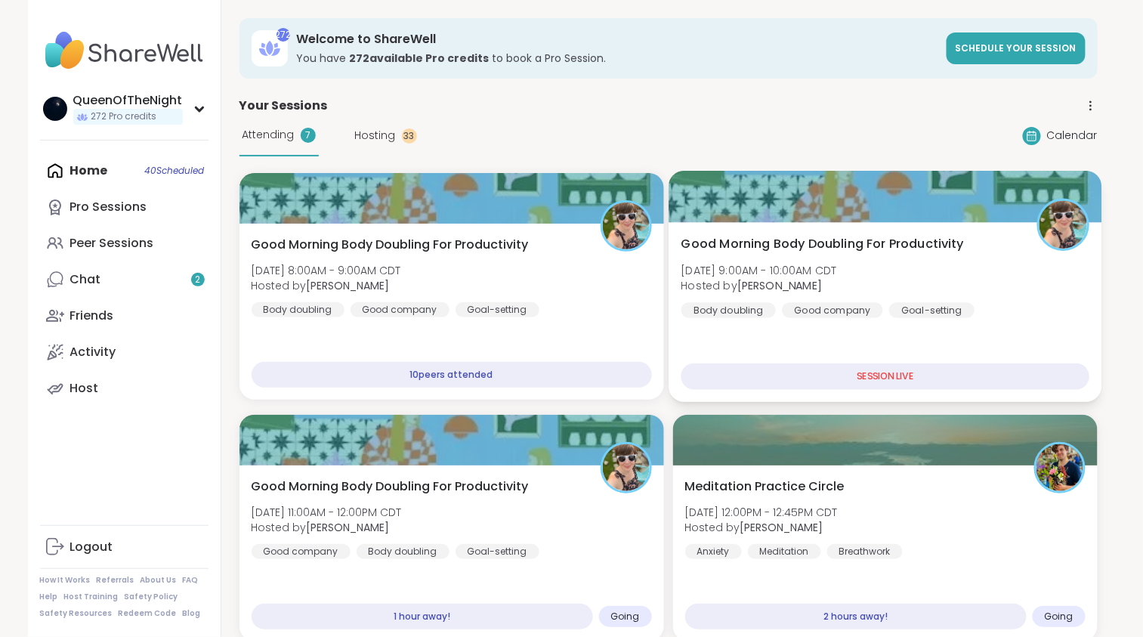
click at [787, 258] on div "Good Morning Body Doubling For Productivity Tue, Sep 09 | 9:00AM - 10:00AM CDT …" at bounding box center [885, 276] width 409 height 83
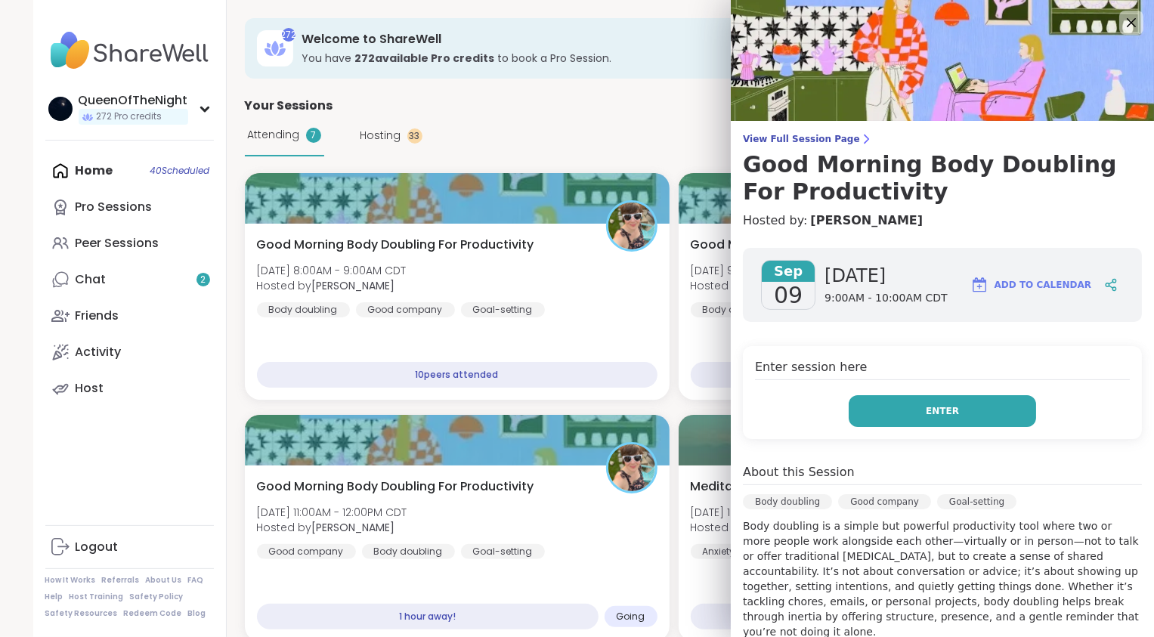
click at [895, 411] on button "Enter" at bounding box center [941, 411] width 187 height 32
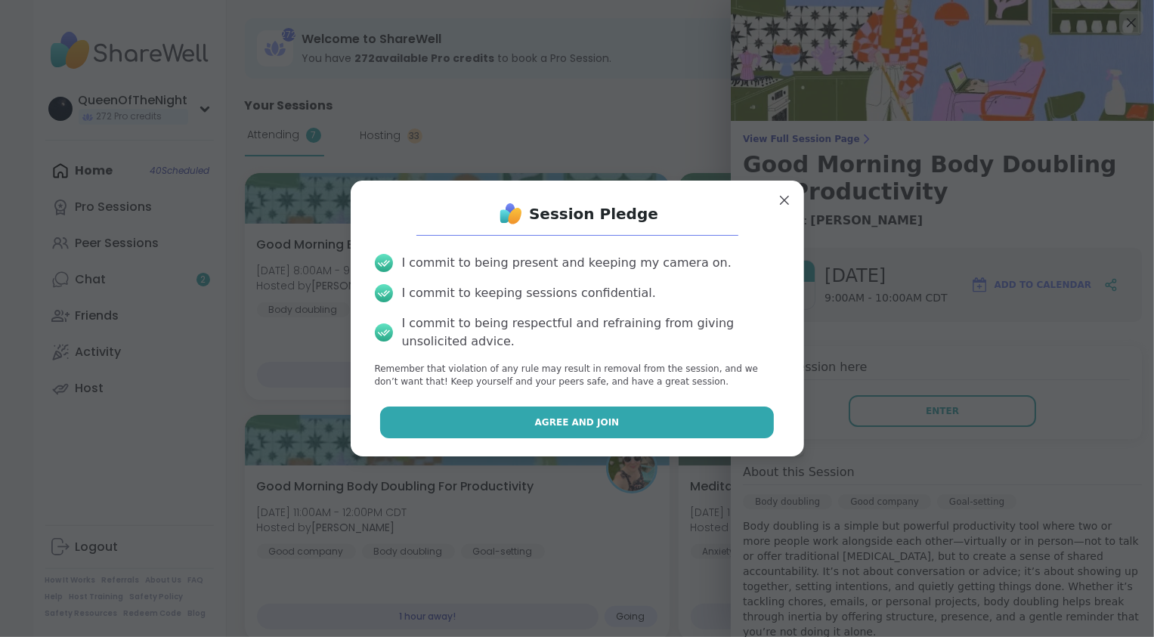
click at [570, 419] on span "Agree and Join" at bounding box center [577, 422] width 85 height 14
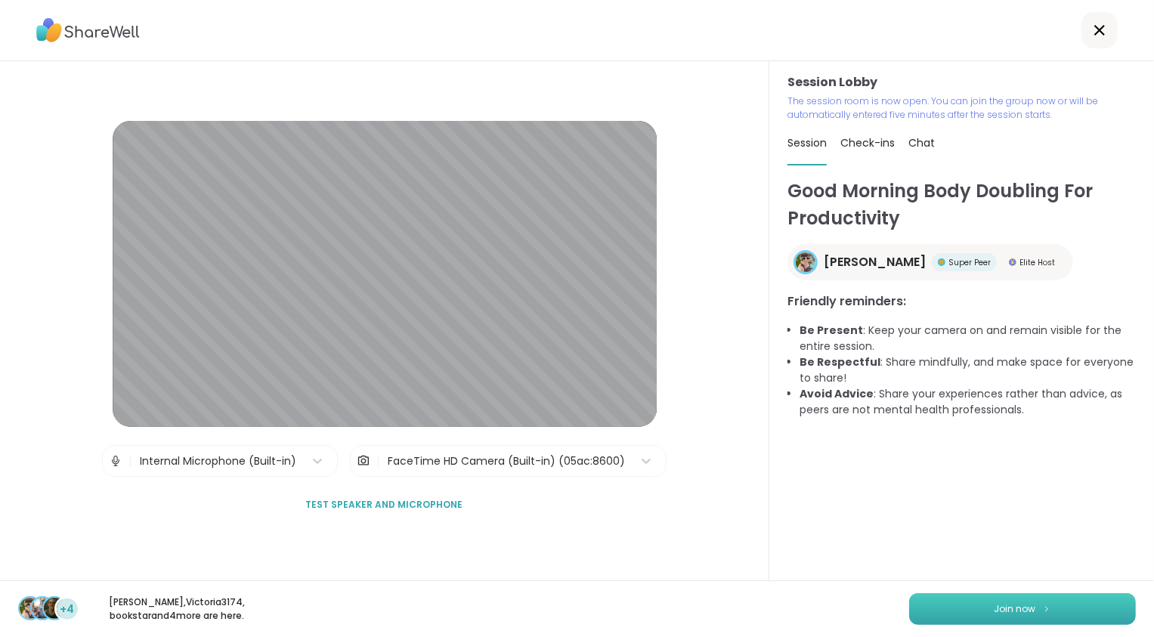
click at [994, 610] on span "Join now" at bounding box center [1015, 609] width 42 height 14
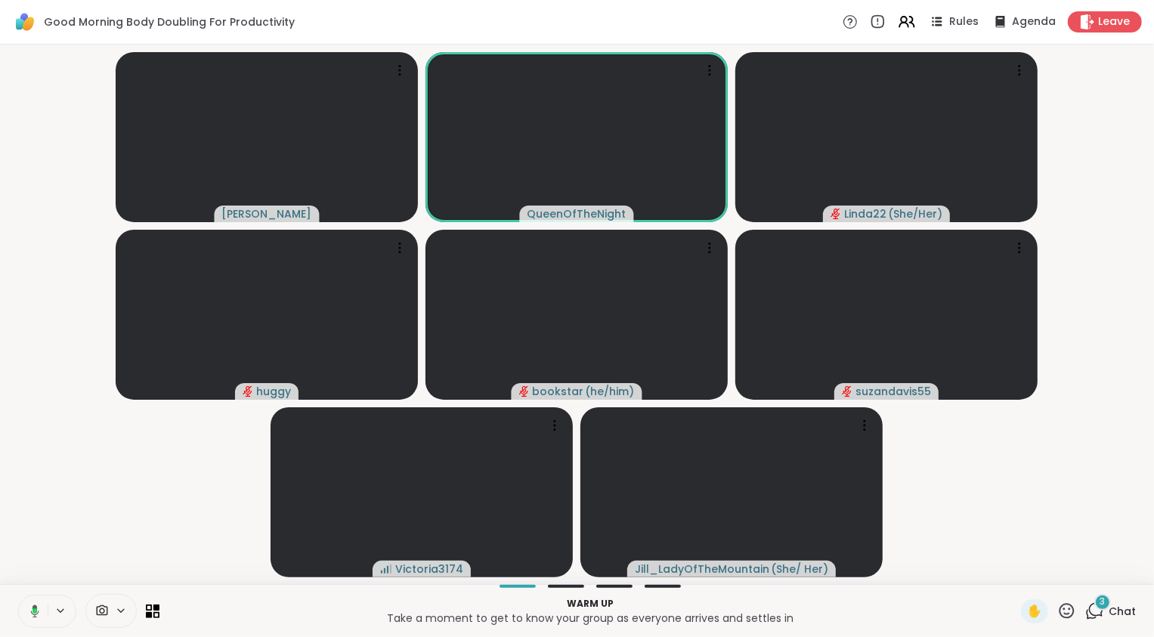
click at [32, 616] on icon at bounding box center [33, 611] width 14 height 14
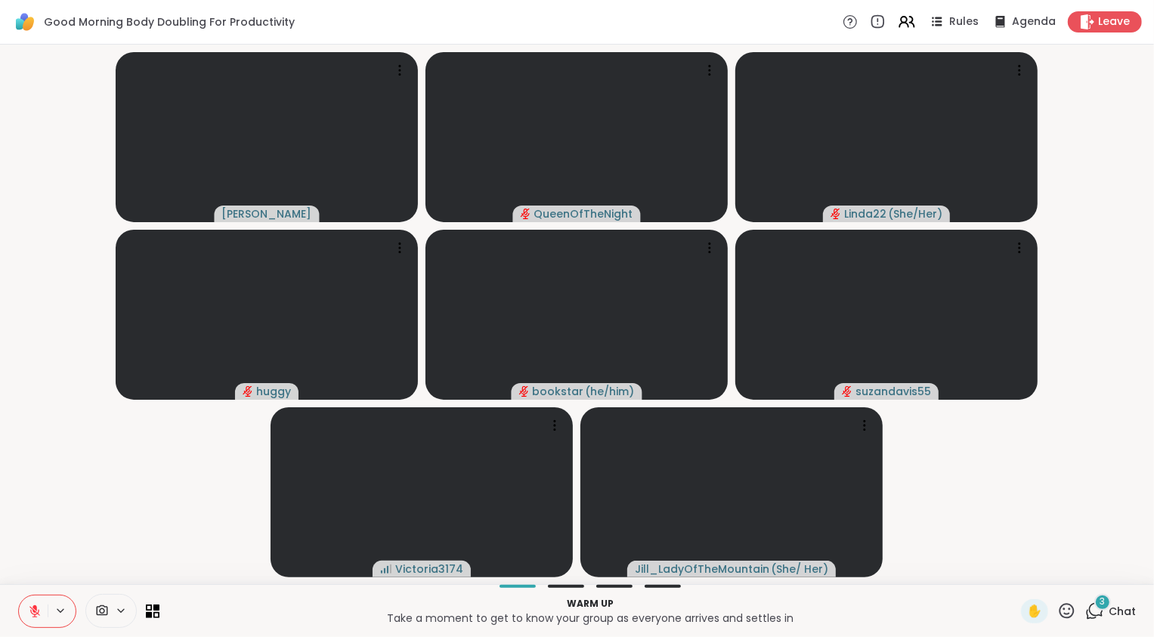
click at [32, 616] on icon at bounding box center [35, 611] width 14 height 14
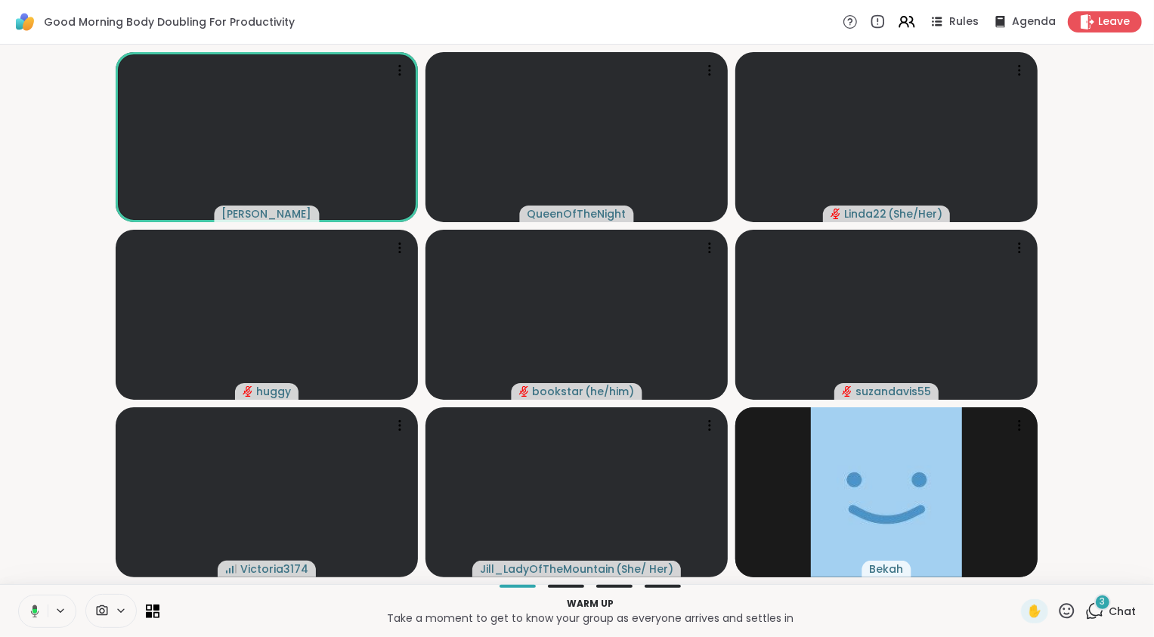
click at [32, 616] on icon at bounding box center [33, 611] width 14 height 14
click at [32, 616] on icon at bounding box center [35, 611] width 14 height 14
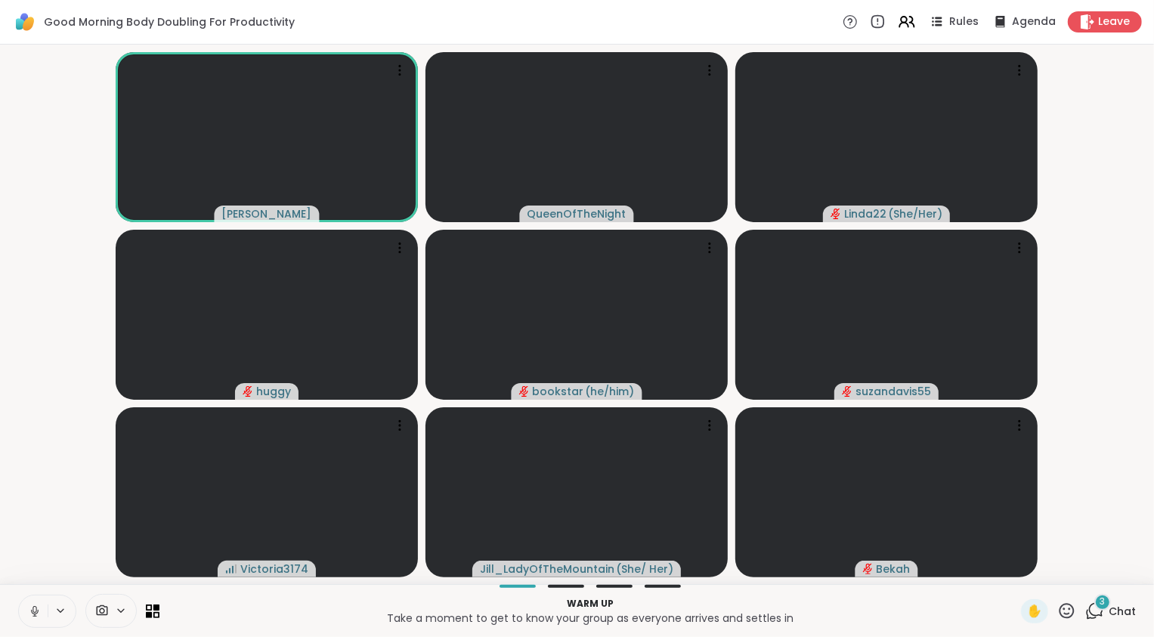
click at [32, 610] on icon at bounding box center [35, 611] width 14 height 14
click at [1094, 610] on div "3" at bounding box center [1102, 602] width 17 height 17
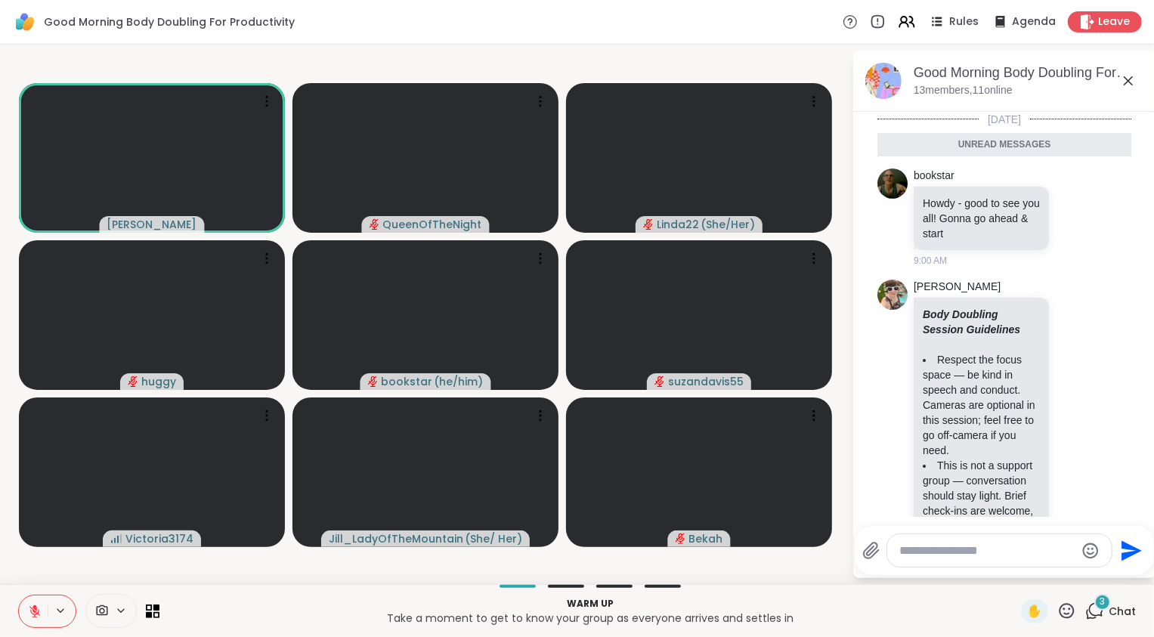
scroll to position [551, 0]
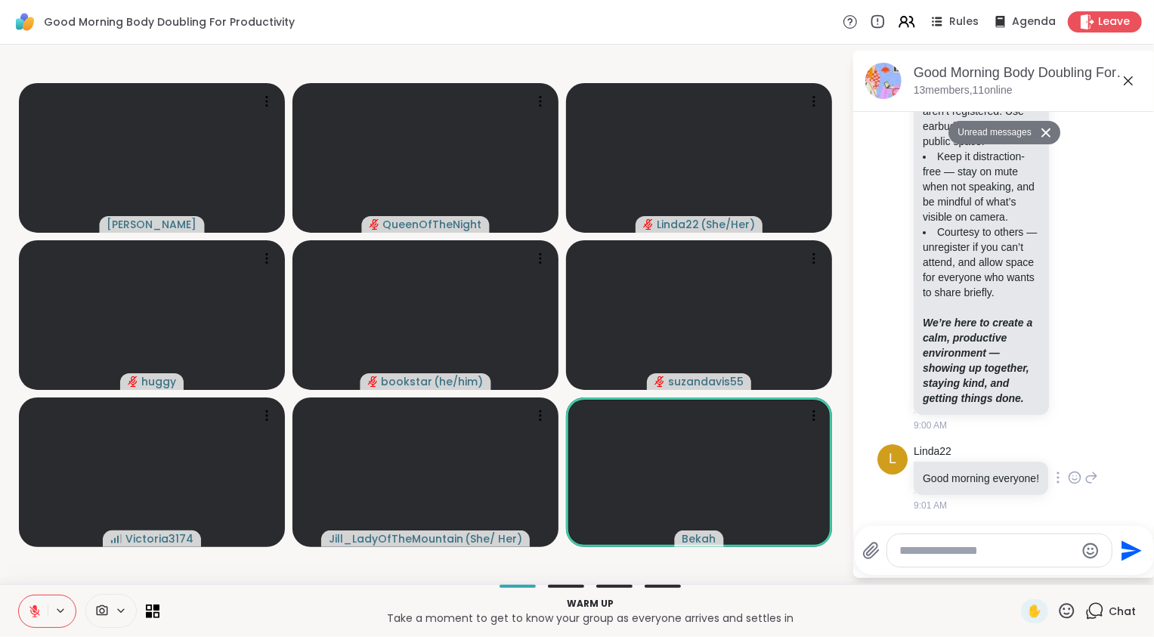
click at [1084, 472] on icon at bounding box center [1091, 477] width 14 height 18
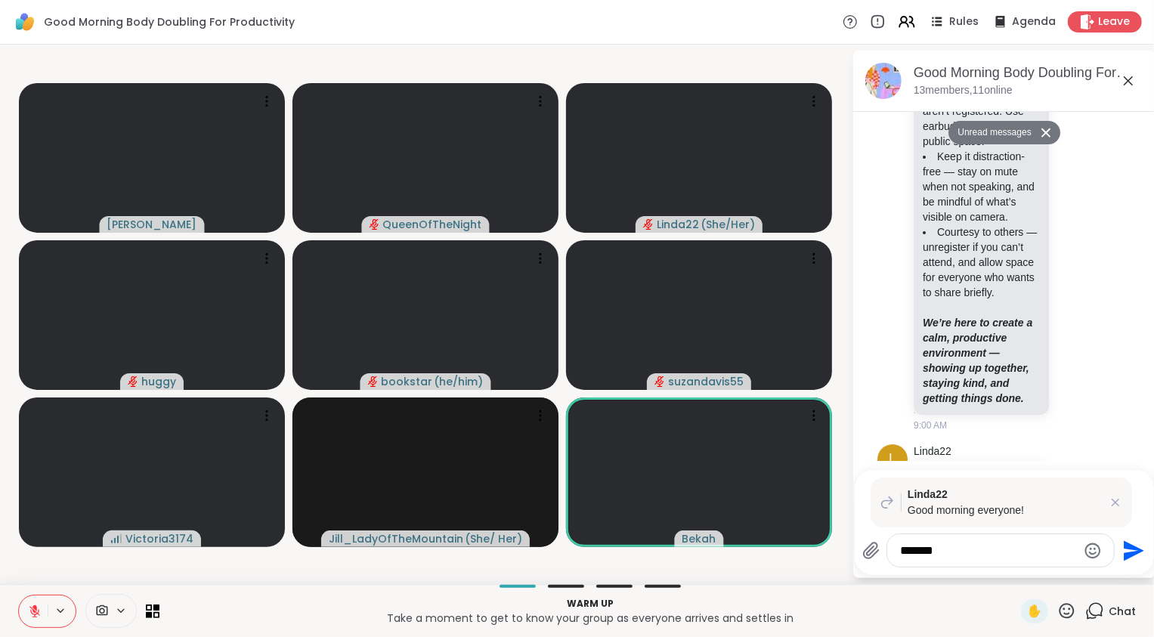
type textarea "********"
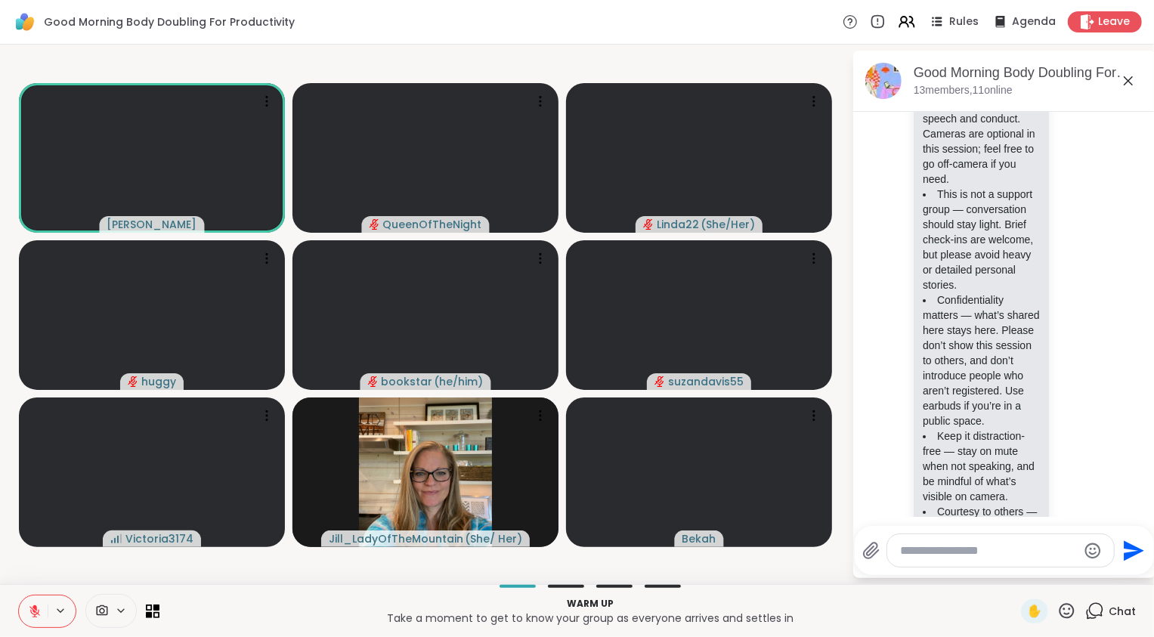
scroll to position [258, 0]
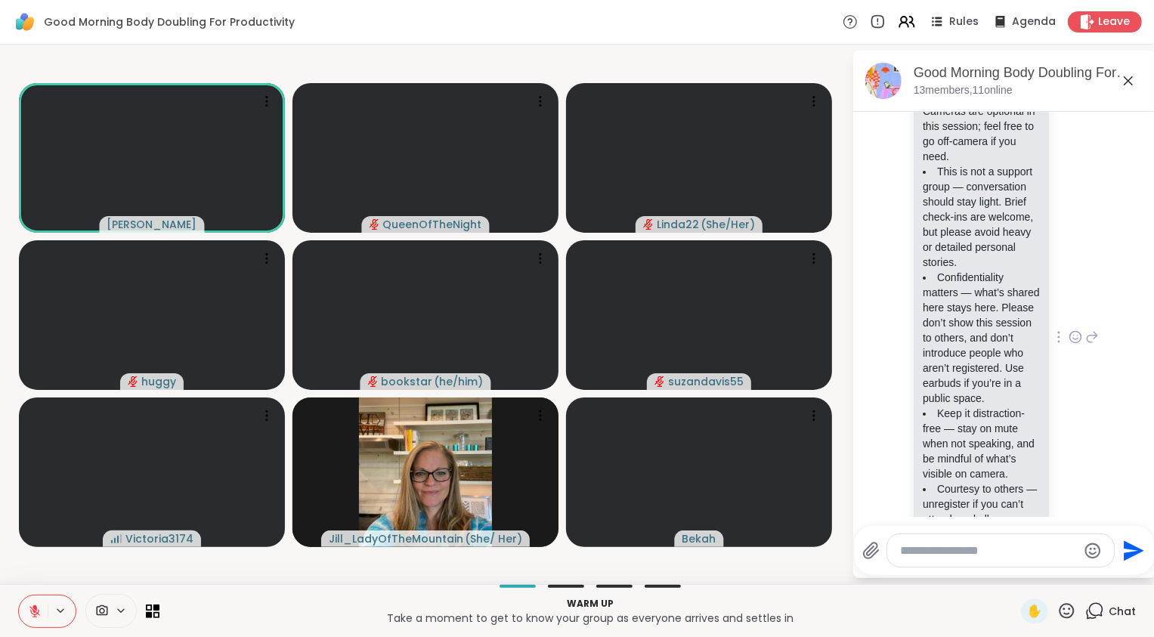
click at [1065, 330] on div at bounding box center [1059, 337] width 14 height 18
click at [1081, 331] on icon at bounding box center [1075, 336] width 11 height 11
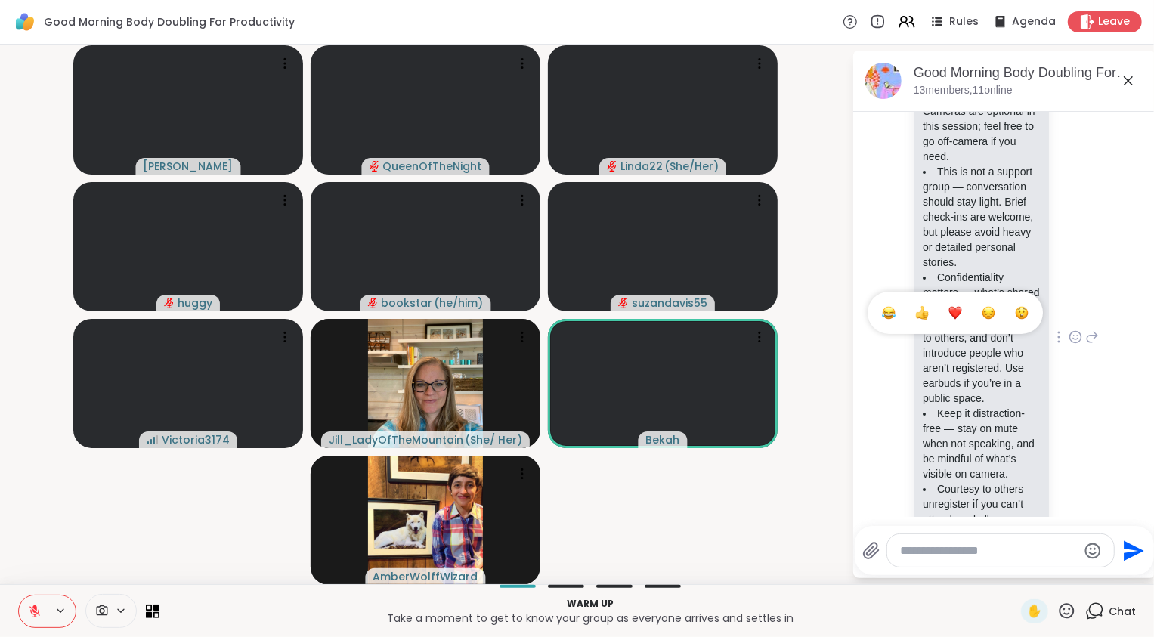
click at [962, 306] on div "Select Reaction: Heart" at bounding box center [955, 313] width 14 height 14
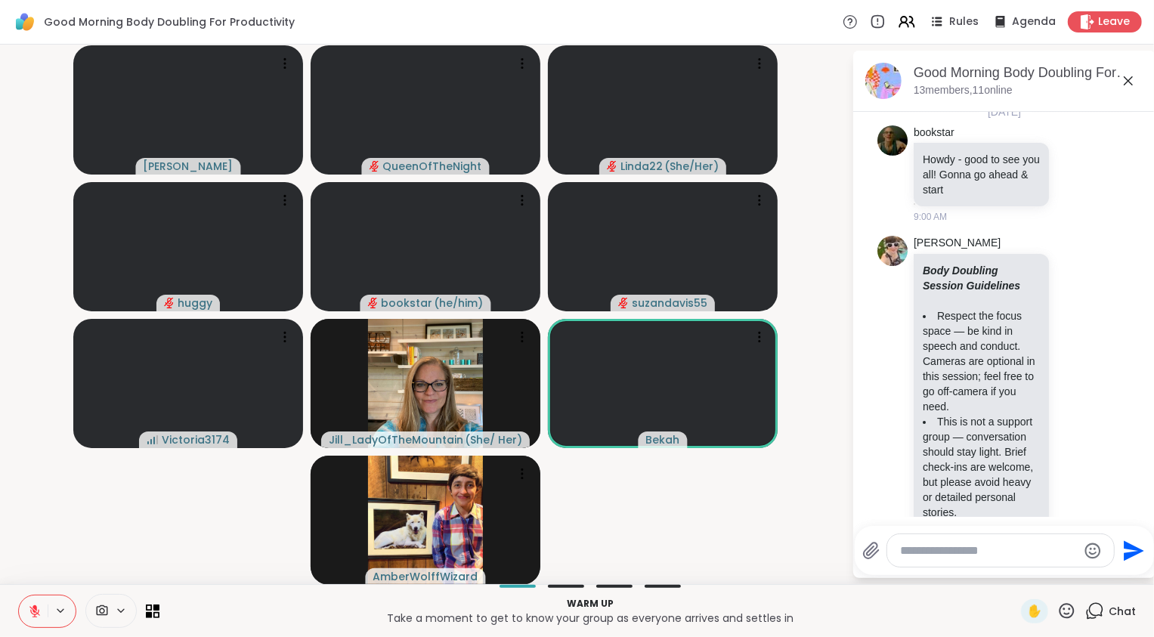
scroll to position [0, 0]
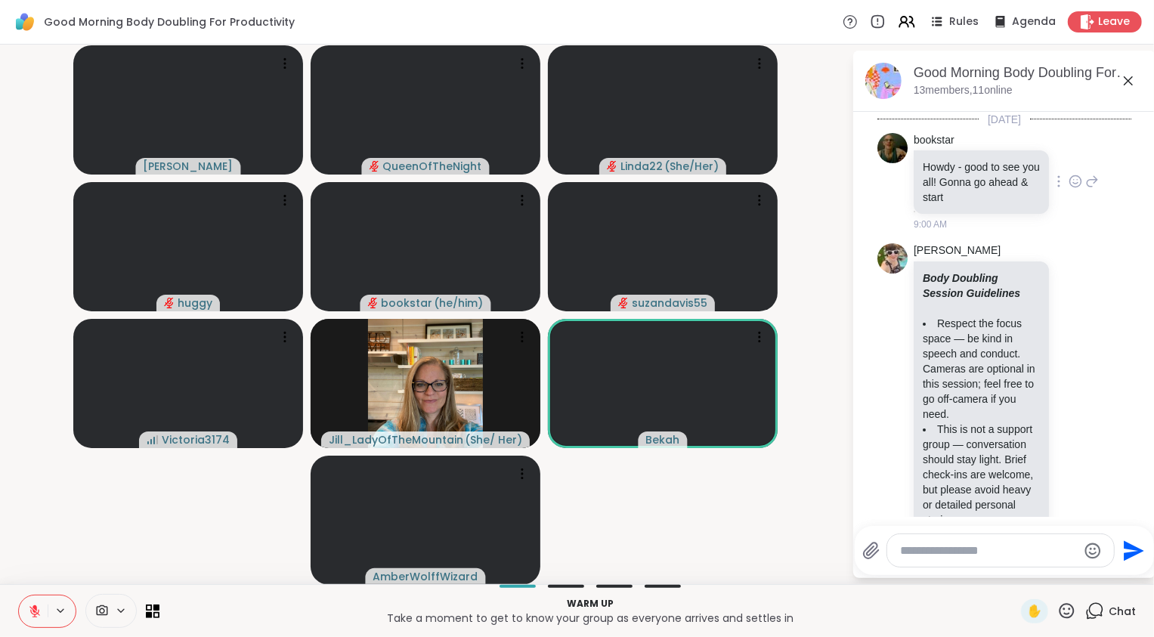
click at [1085, 181] on icon at bounding box center [1092, 181] width 14 height 18
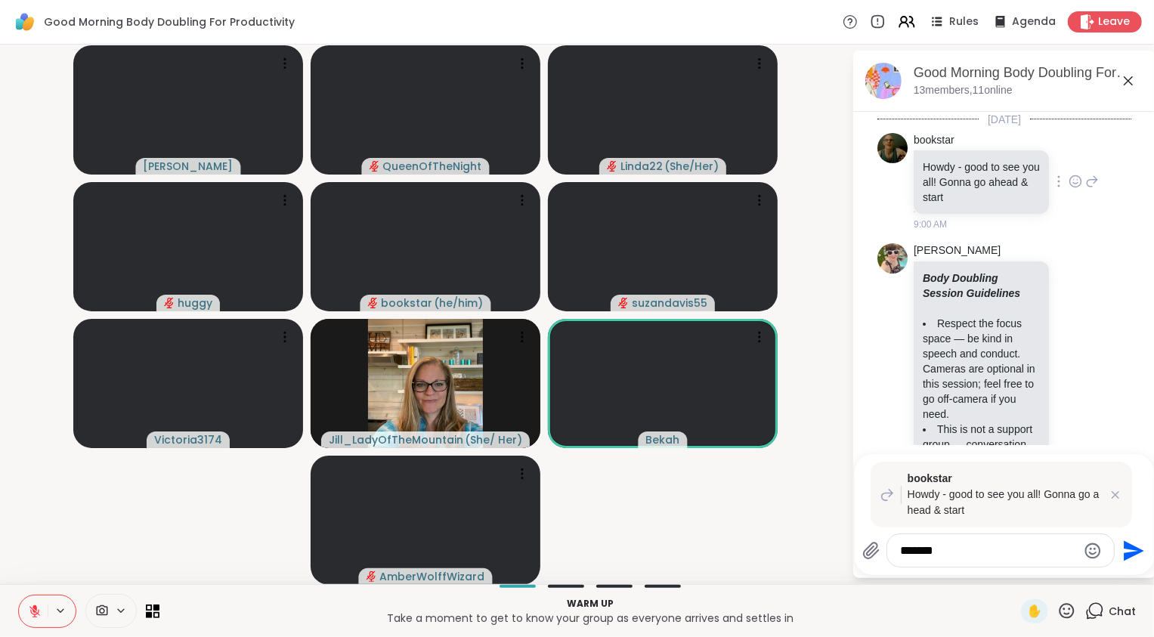
type textarea "********"
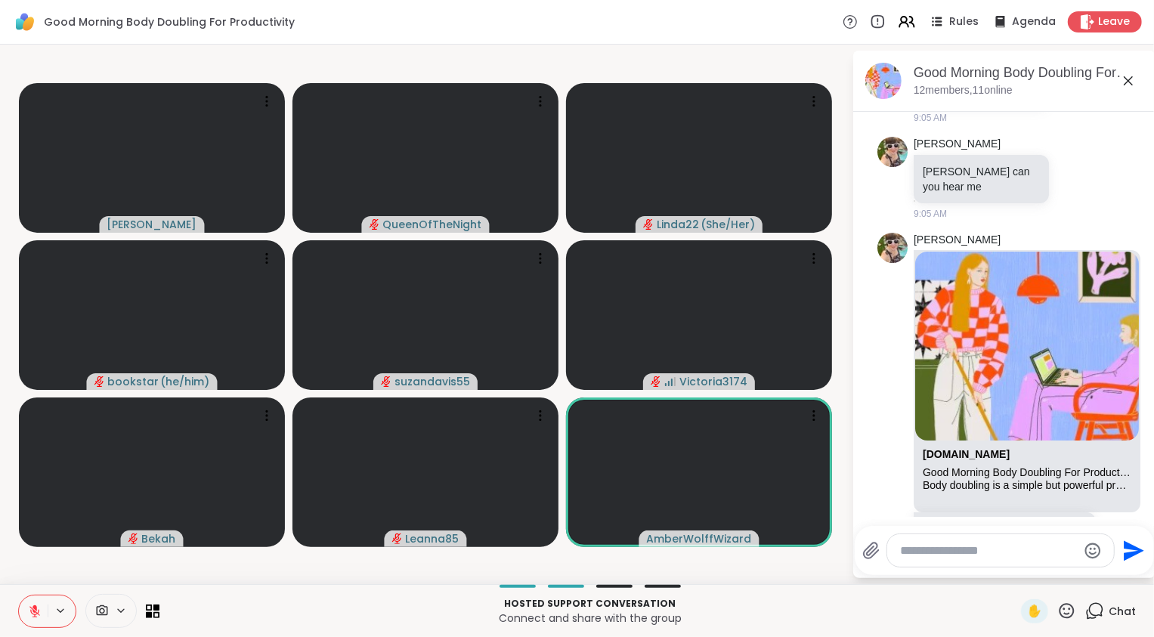
scroll to position [1461, 0]
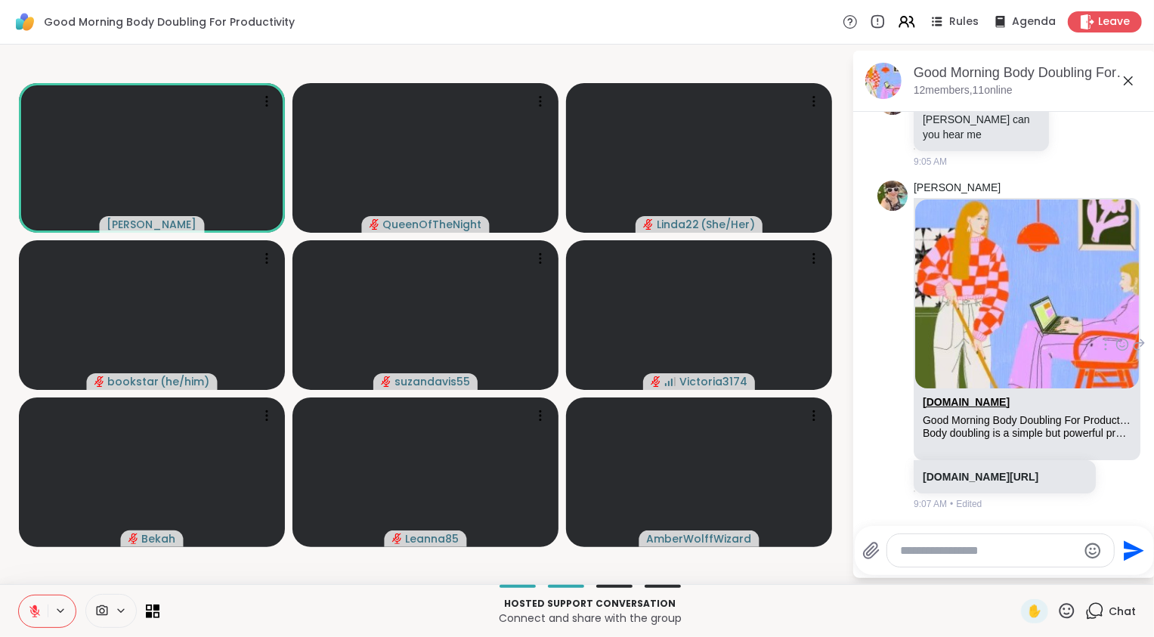
click at [965, 396] on link "sharewellnow.com" at bounding box center [965, 402] width 87 height 12
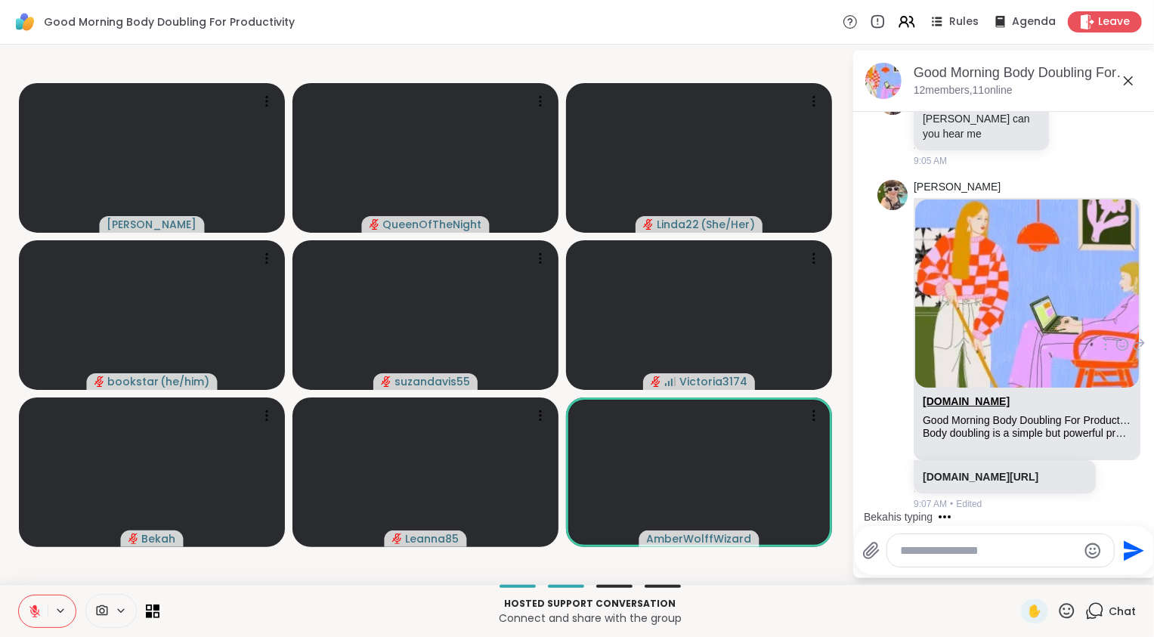
scroll to position [1482, 0]
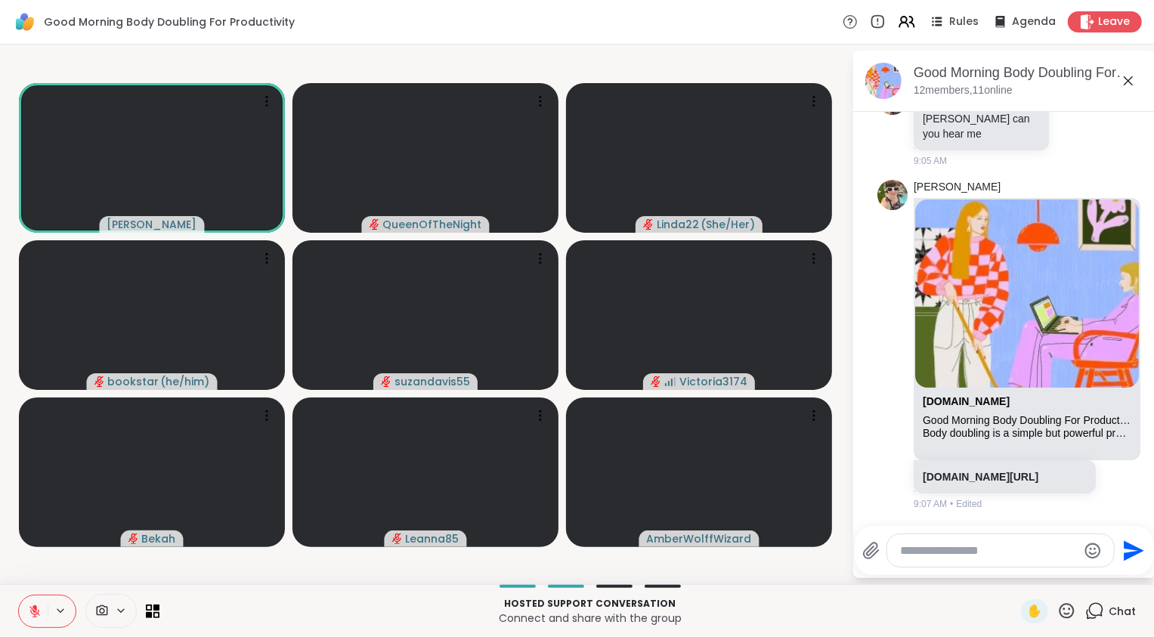
click at [969, 548] on textarea "Type your message" at bounding box center [988, 550] width 176 height 15
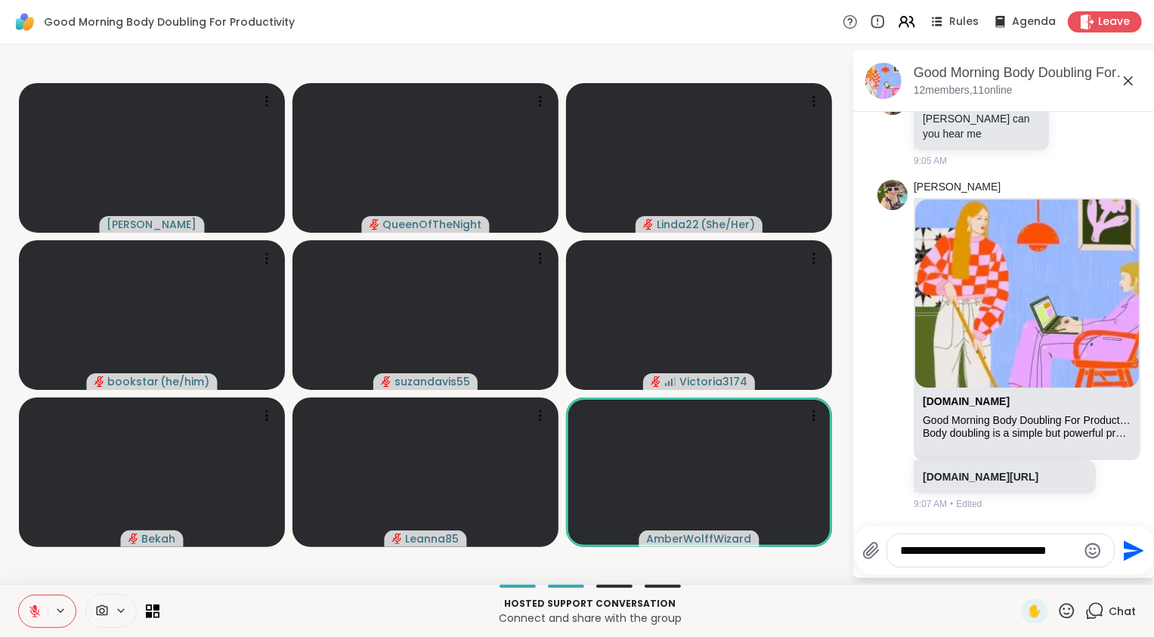
type textarea "**********"
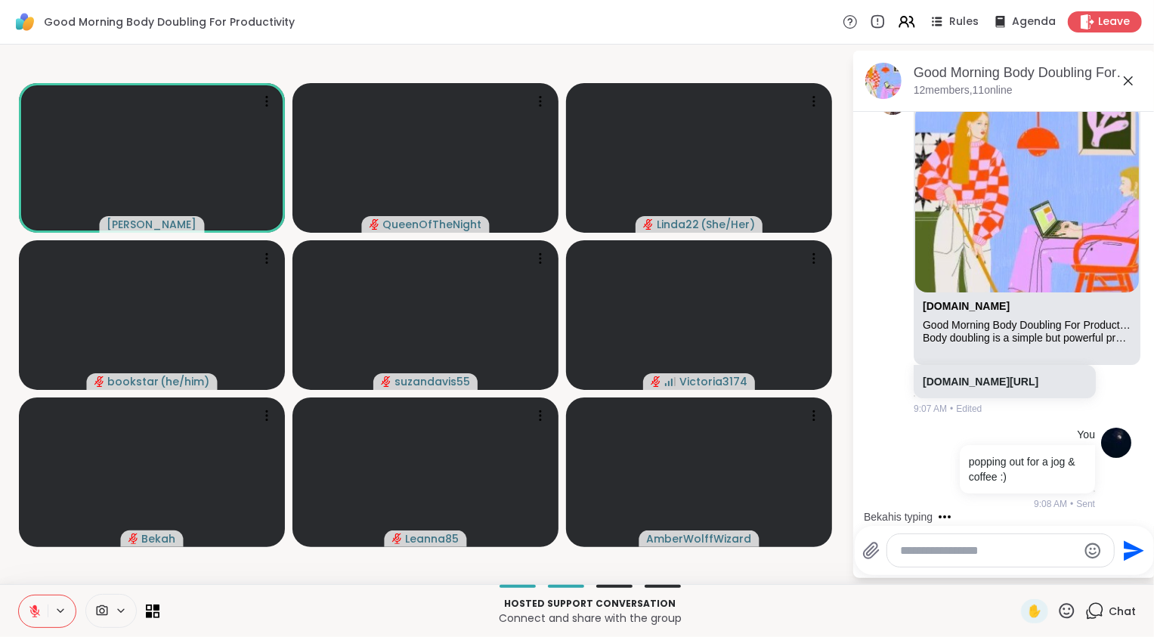
click at [993, 545] on textarea "Type your message" at bounding box center [988, 550] width 176 height 15
type textarea "**********"
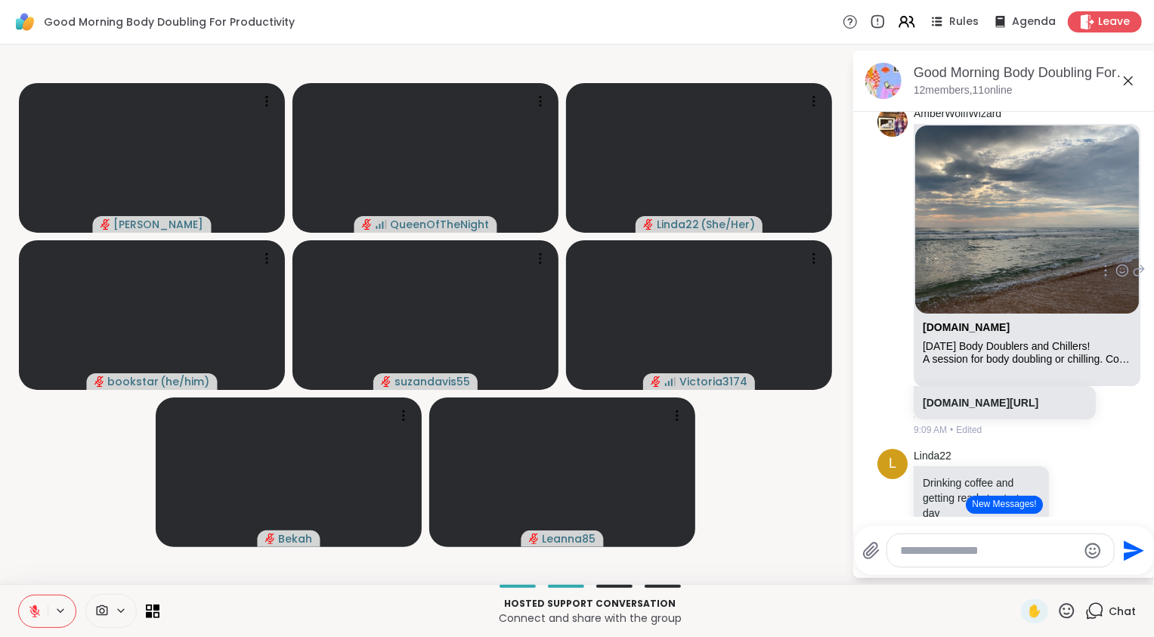
scroll to position [2306, 0]
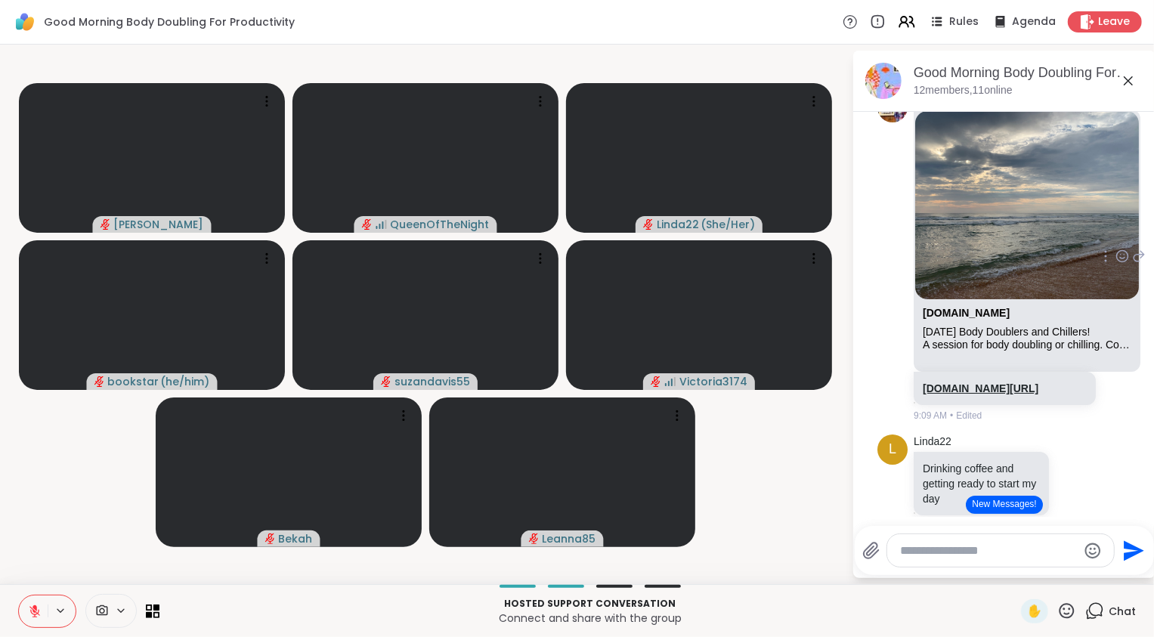
click at [997, 394] on link "sharewellnow.com/session/117e971d-afd8-4ff2-90ee-4077edf6c637" at bounding box center [980, 388] width 116 height 12
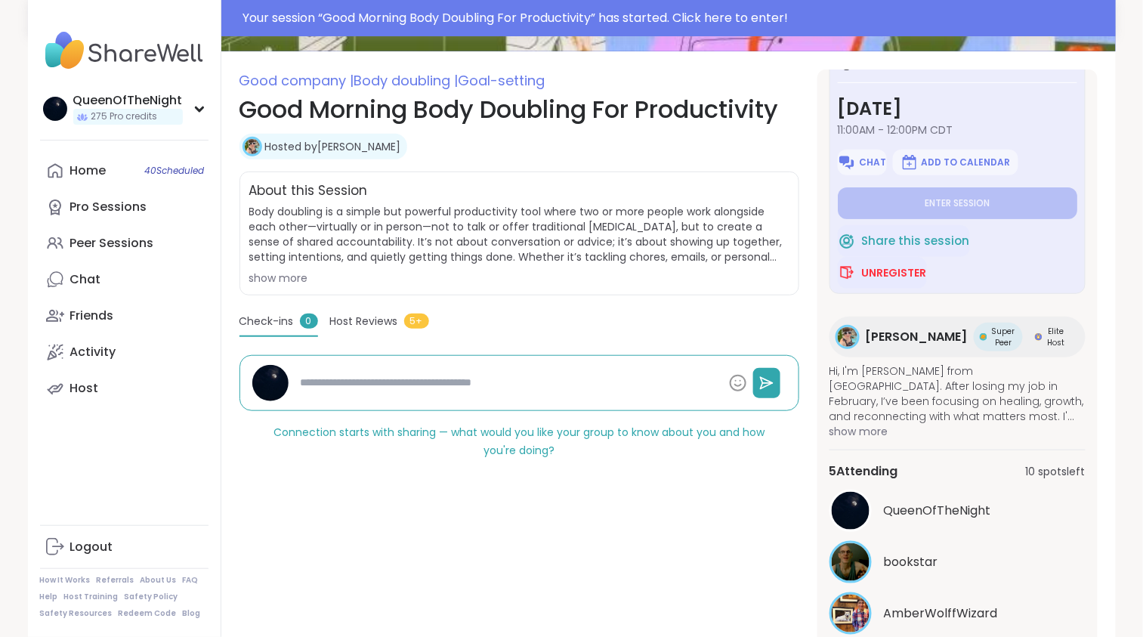
scroll to position [181, 0]
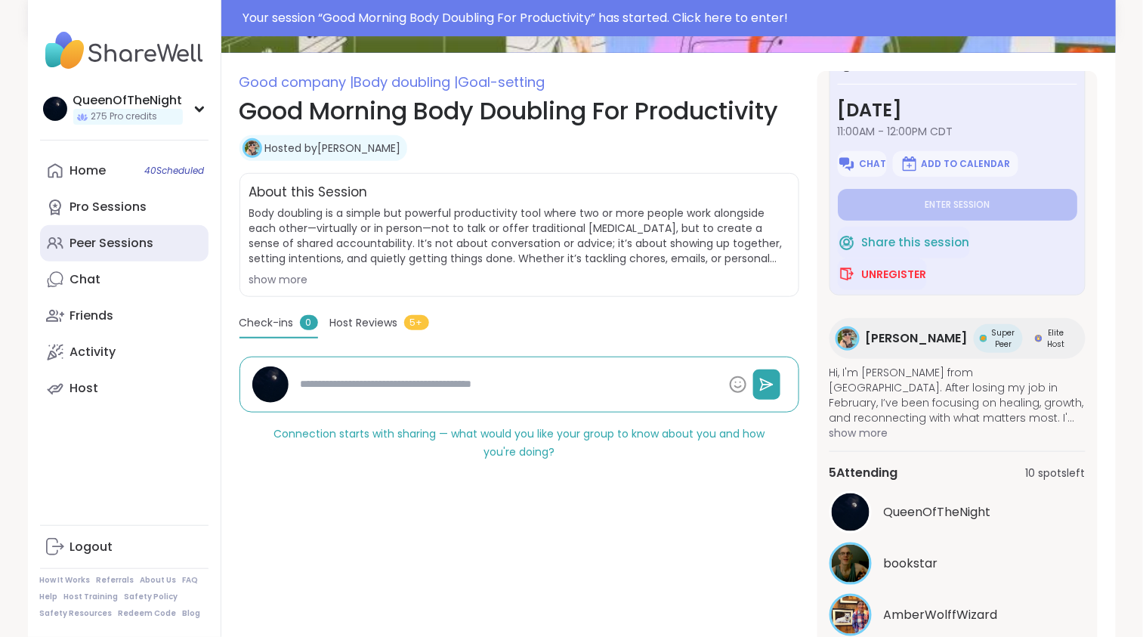
click at [116, 239] on div "Peer Sessions" at bounding box center [112, 243] width 84 height 17
type textarea "*"
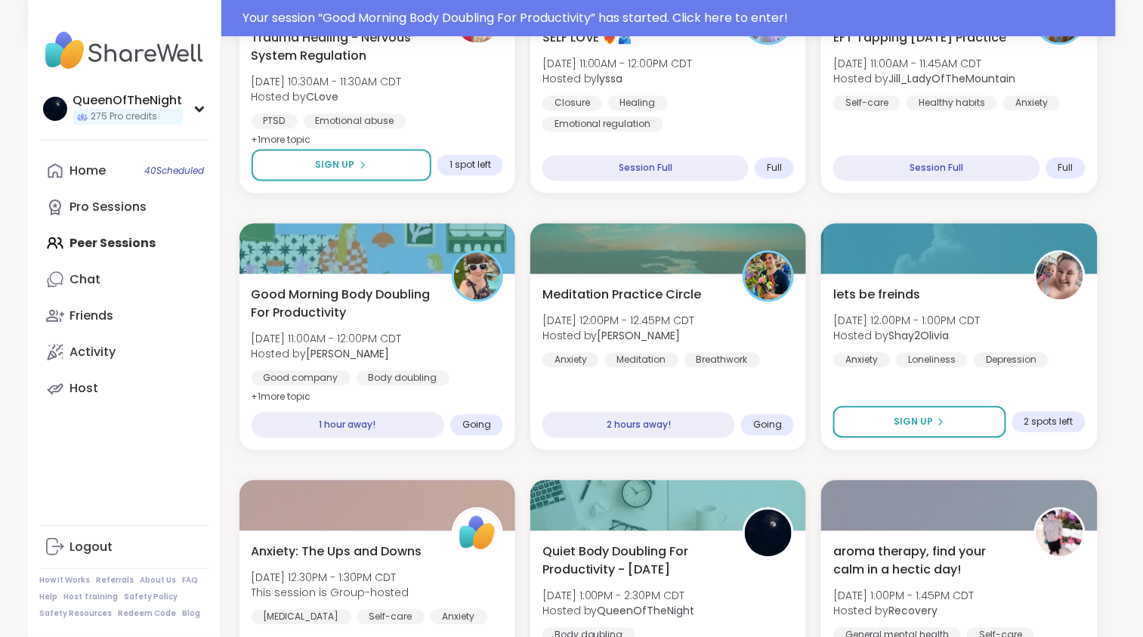
scroll to position [888, 0]
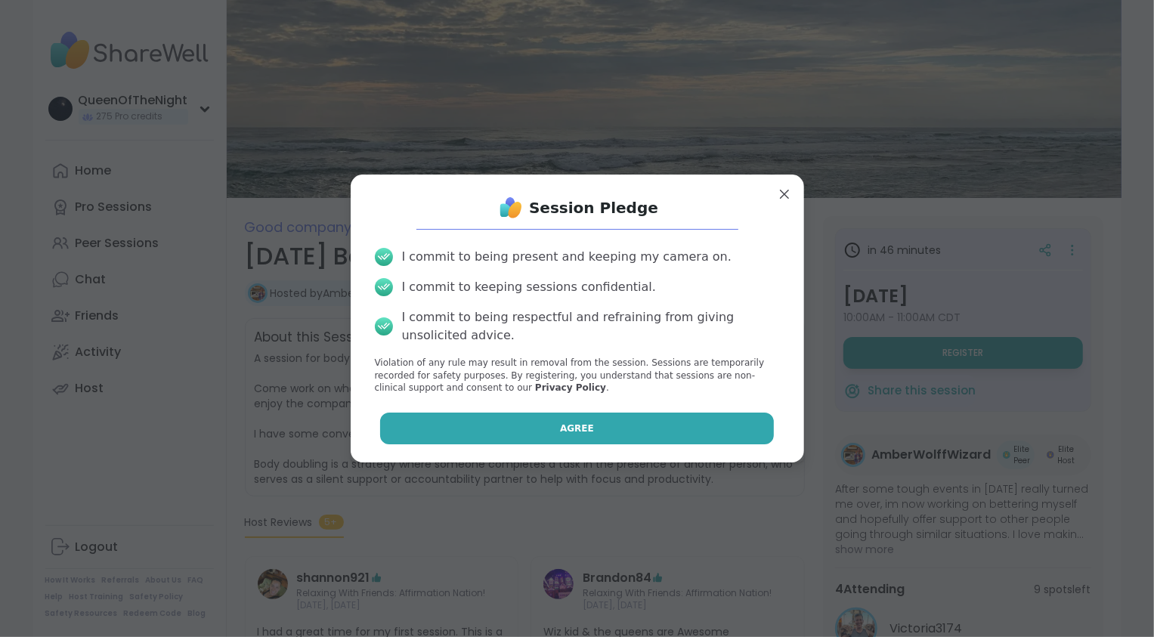
click at [635, 421] on button "Agree" at bounding box center [577, 428] width 394 height 32
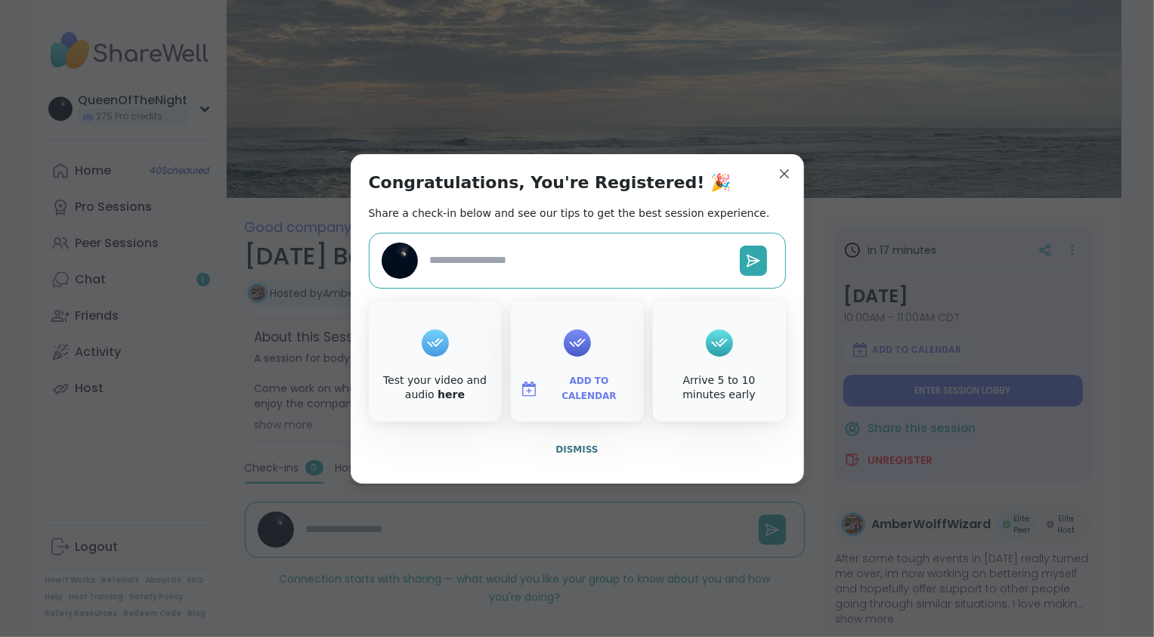
type textarea "*"
